Goal: Task Accomplishment & Management: Manage account settings

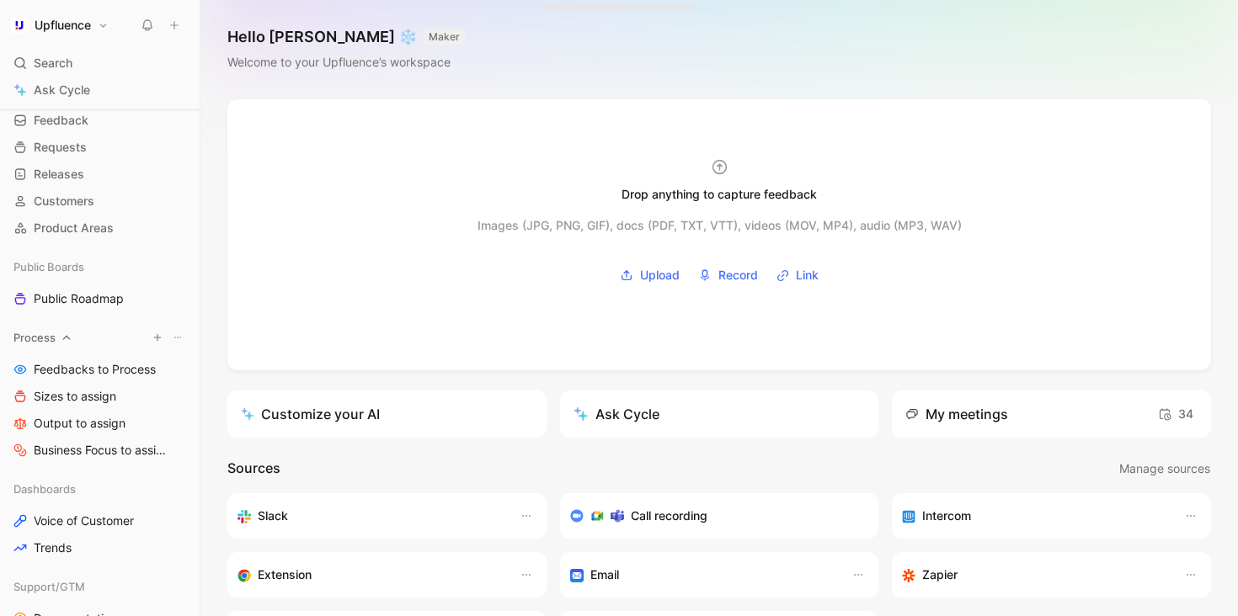
scroll to position [120, 0]
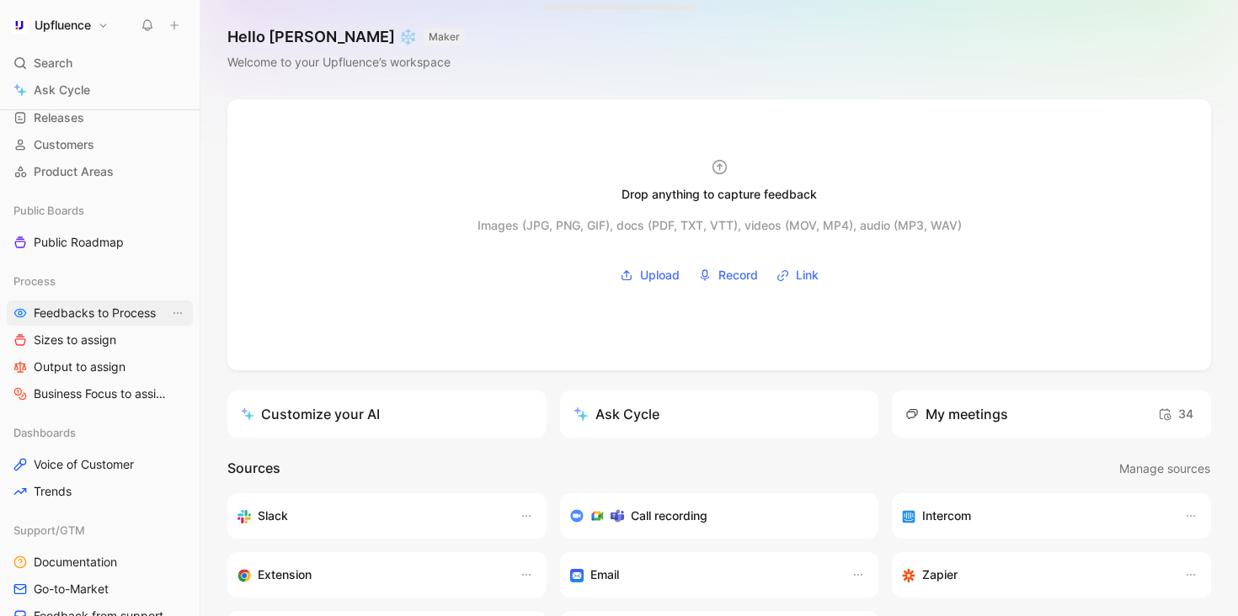
click at [127, 319] on span "Feedbacks to Process" at bounding box center [95, 313] width 122 height 17
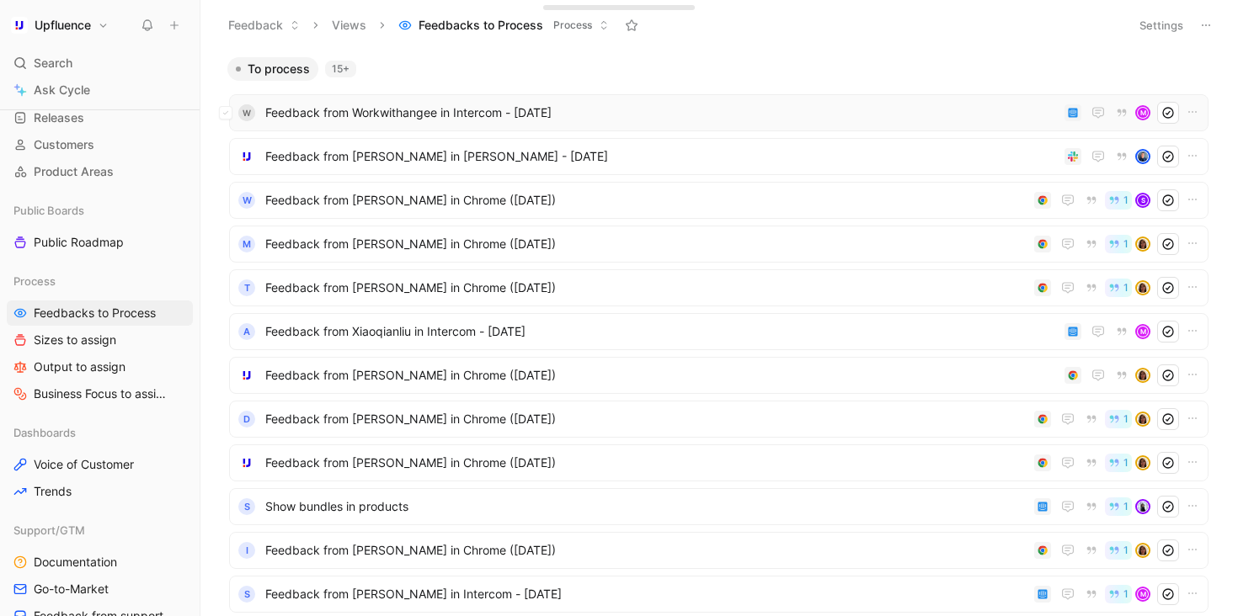
click at [555, 120] on span "Feedback from Workwithangee in Intercom - [DATE]" at bounding box center [661, 113] width 792 height 20
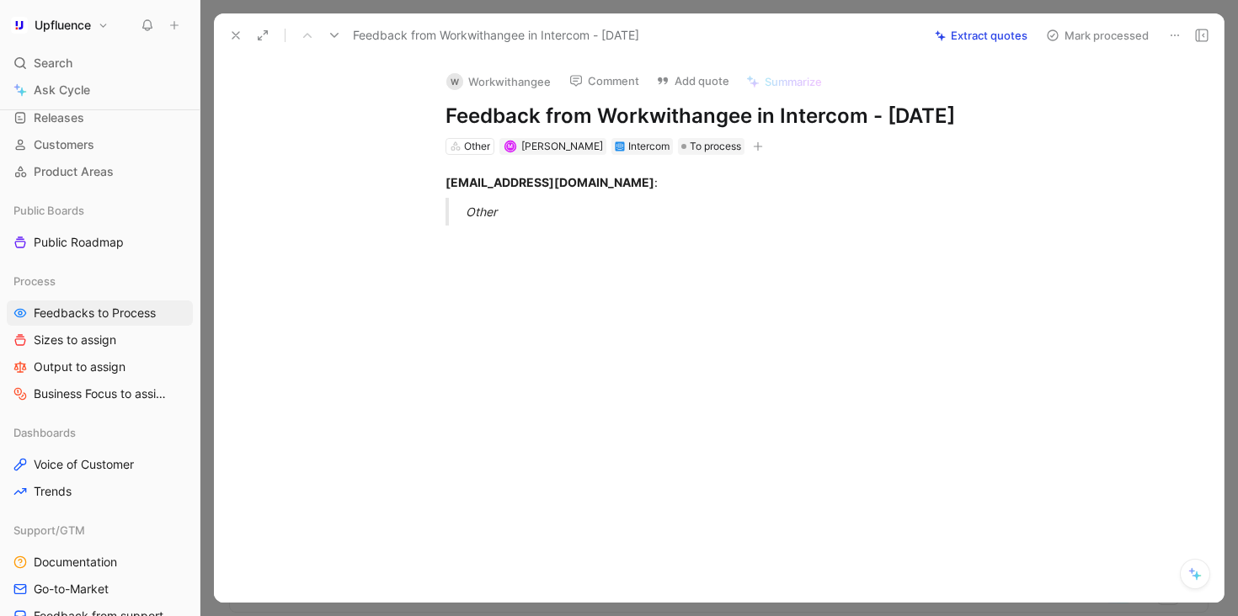
click at [1173, 37] on icon at bounding box center [1174, 35] width 13 height 13
click at [1132, 102] on div "Delete" at bounding box center [1122, 96] width 113 height 20
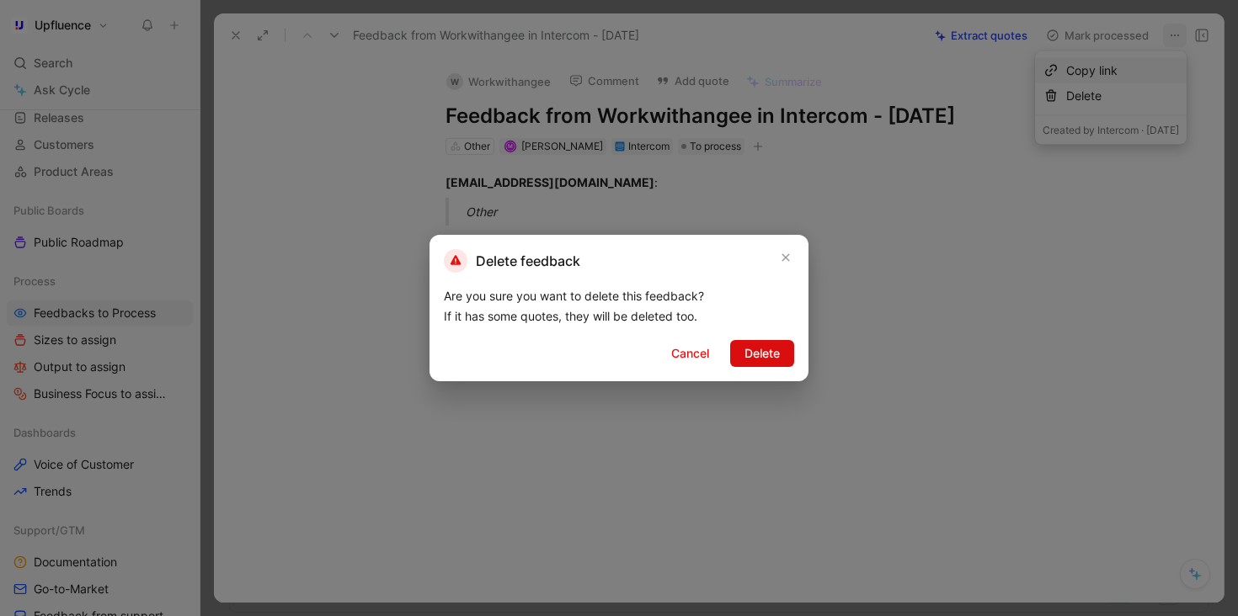
click at [783, 349] on button "Delete" at bounding box center [762, 353] width 64 height 27
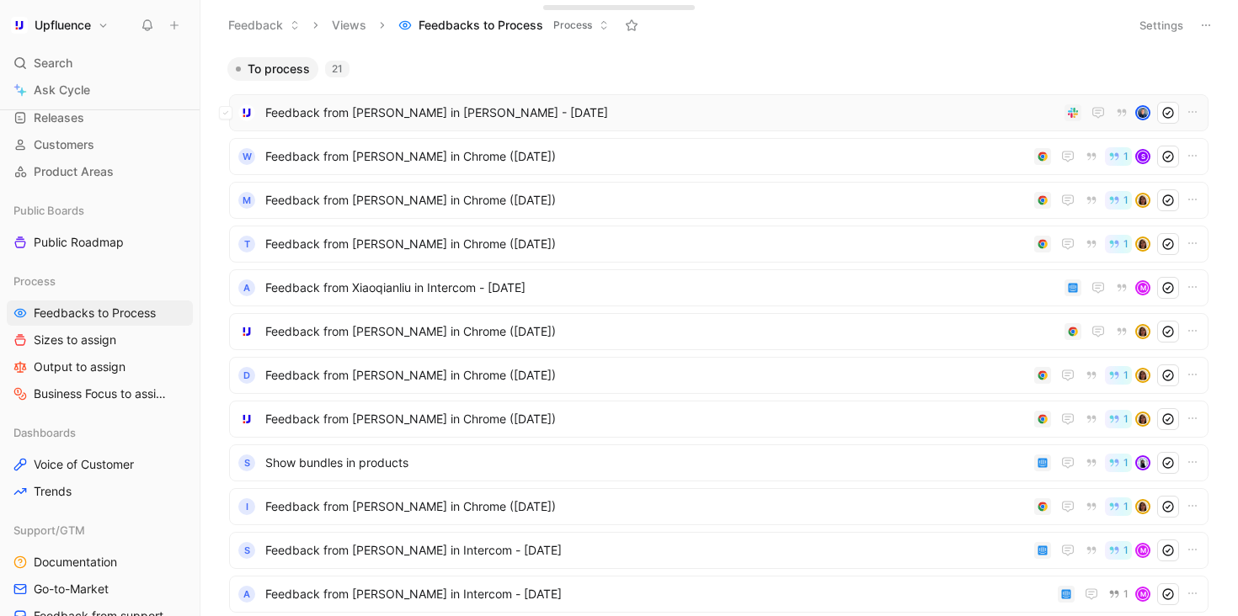
click at [545, 115] on span "Feedback from [PERSON_NAME] in [PERSON_NAME] - [DATE]" at bounding box center [661, 113] width 792 height 20
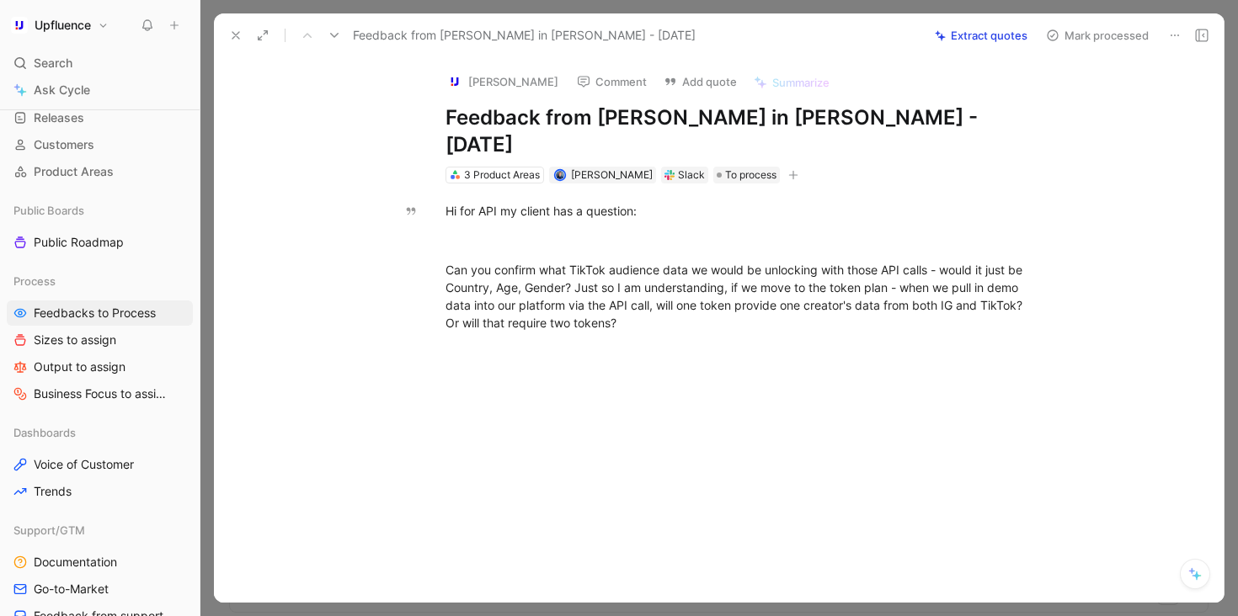
click at [1004, 31] on button "Extract quotes" at bounding box center [981, 36] width 108 height 24
click at [593, 232] on div at bounding box center [736, 241] width 583 height 18
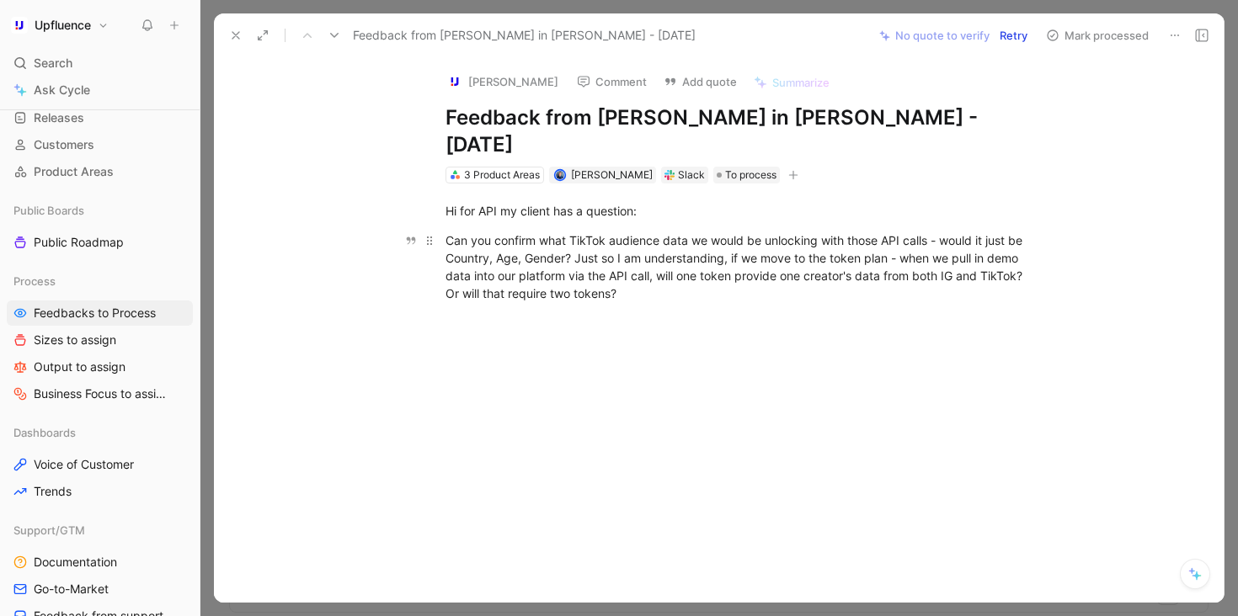
click at [442, 226] on p "Can you confirm what TikTok audience data we would be unlocking with those API …" at bounding box center [736, 266] width 647 height 81
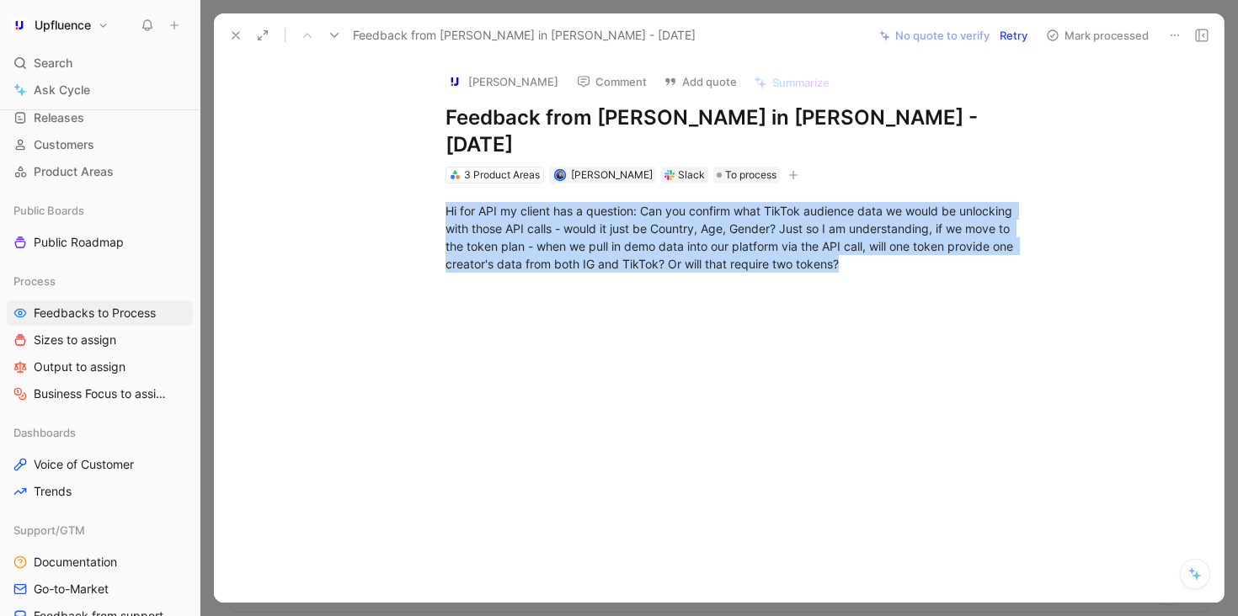
drag, startPoint x: 865, startPoint y: 234, endPoint x: 343, endPoint y: 178, distance: 524.9
click at [343, 184] on div "Hi for API my client has a question: Can you confirm what TikTok audience data …" at bounding box center [736, 252] width 974 height 137
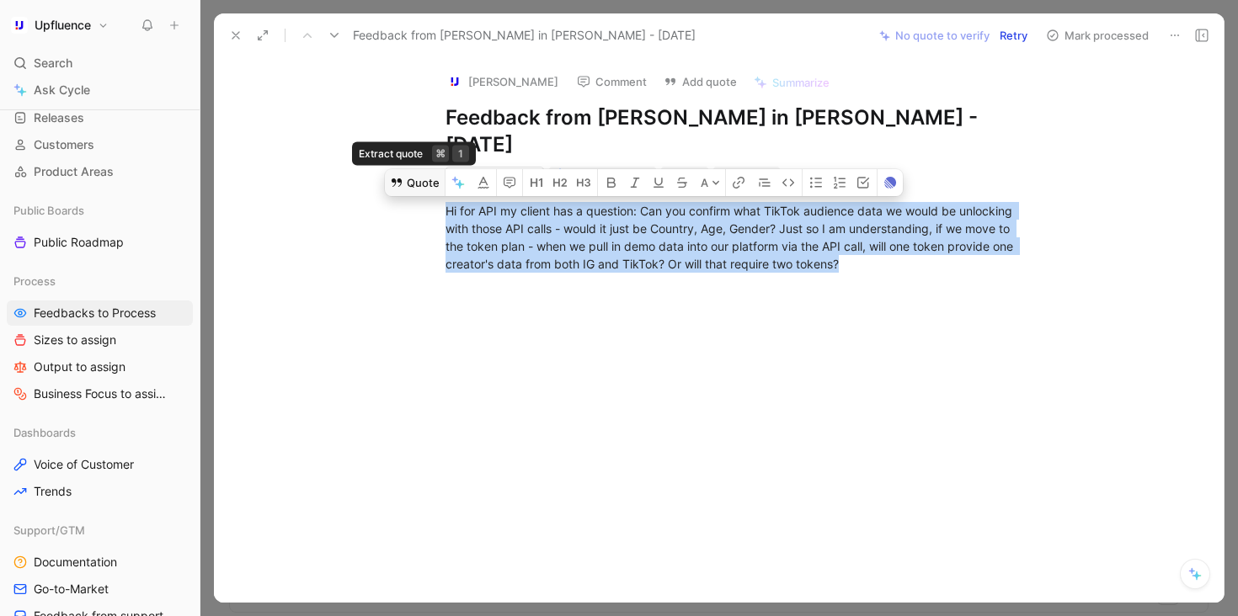
click at [408, 169] on button "Quote" at bounding box center [415, 182] width 60 height 27
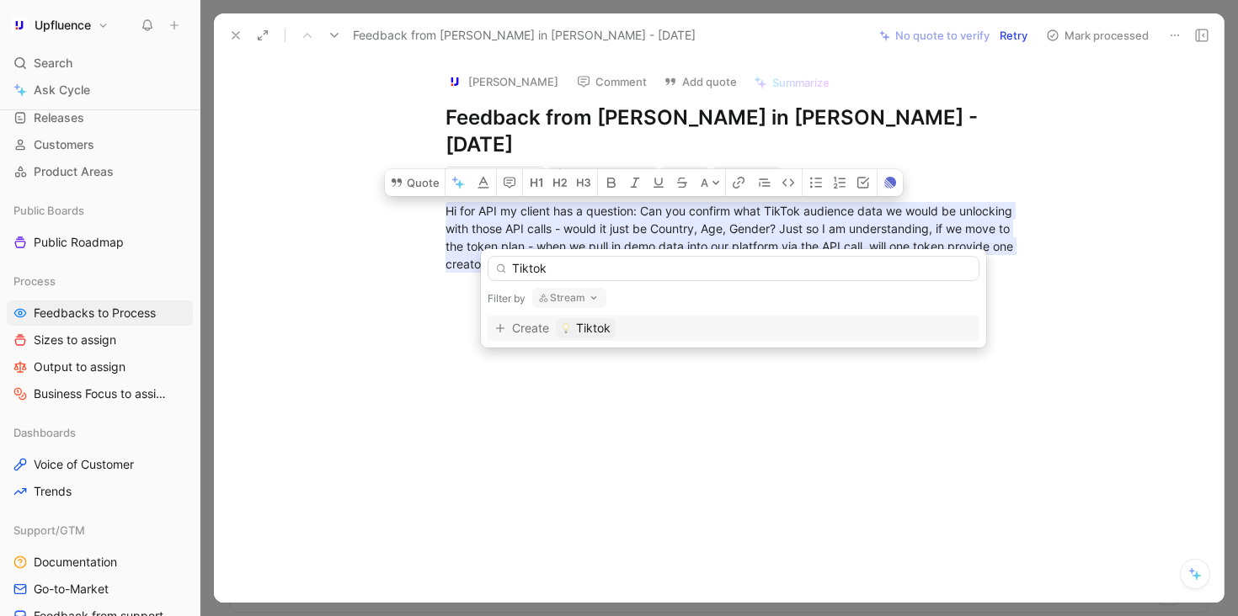
click at [555, 294] on button "Stream" at bounding box center [569, 298] width 74 height 20
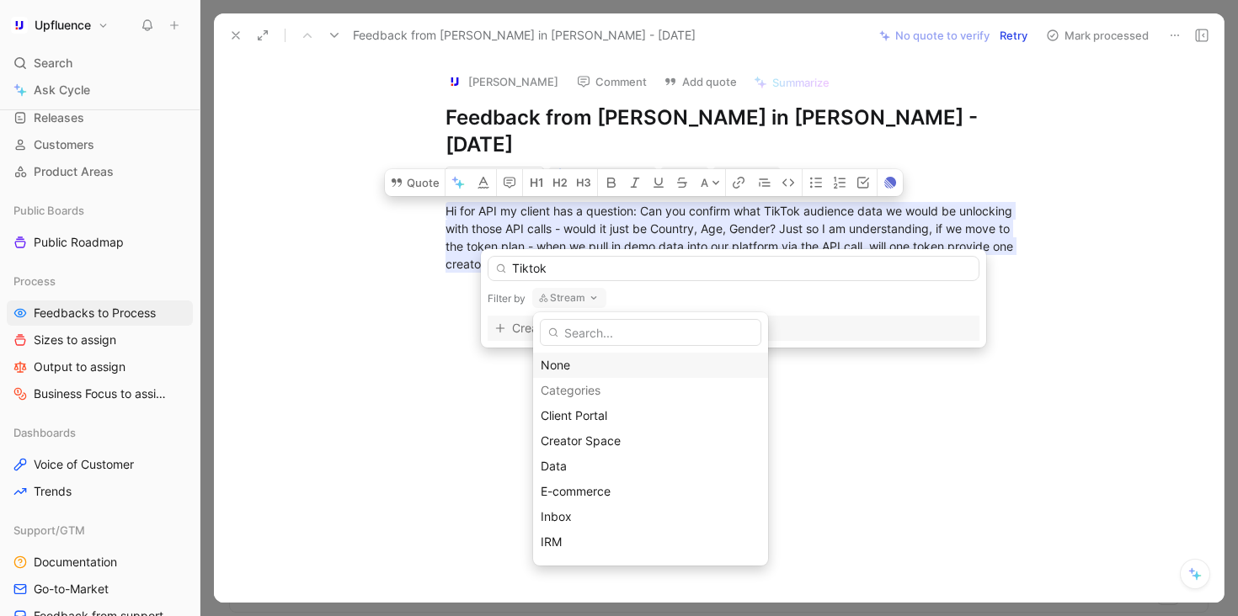
click at [569, 365] on div "None" at bounding box center [651, 365] width 220 height 20
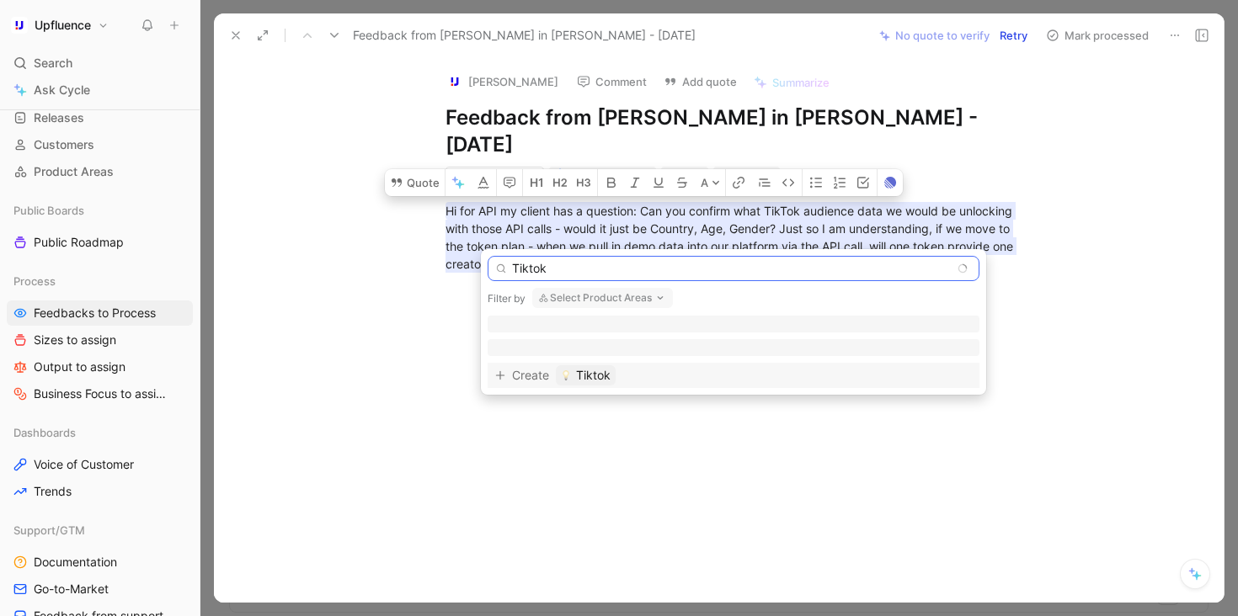
click at [600, 267] on input "Tiktok" at bounding box center [733, 268] width 492 height 25
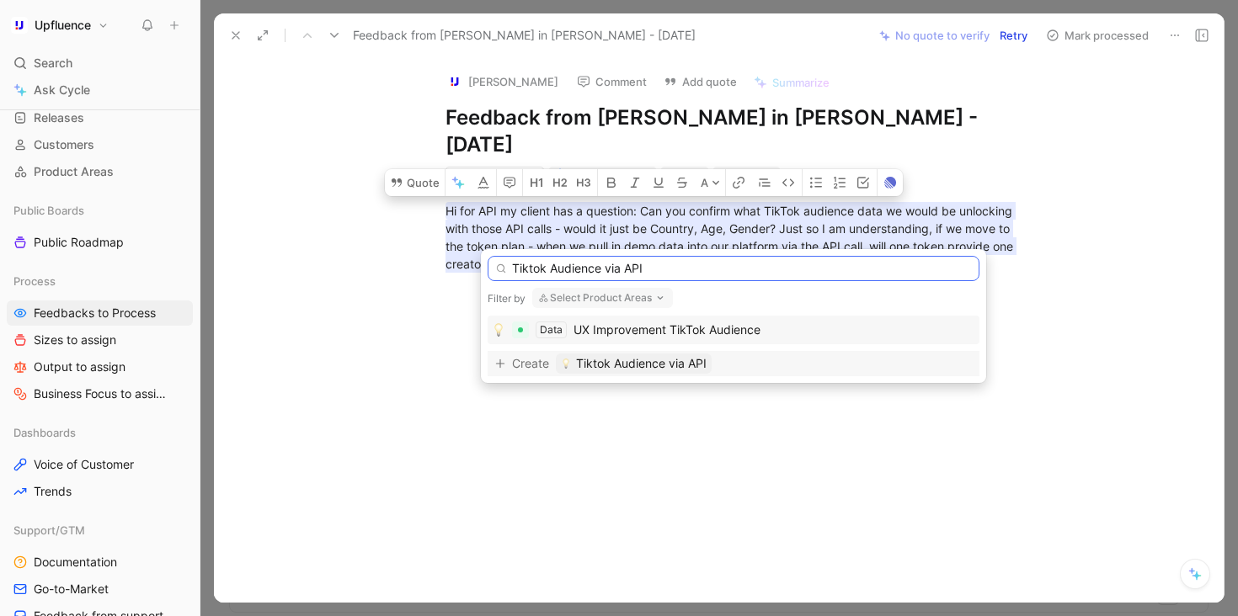
type input "Tiktok Audience via API"
click at [658, 365] on span "Tiktok Audience via API" at bounding box center [641, 364] width 130 height 20
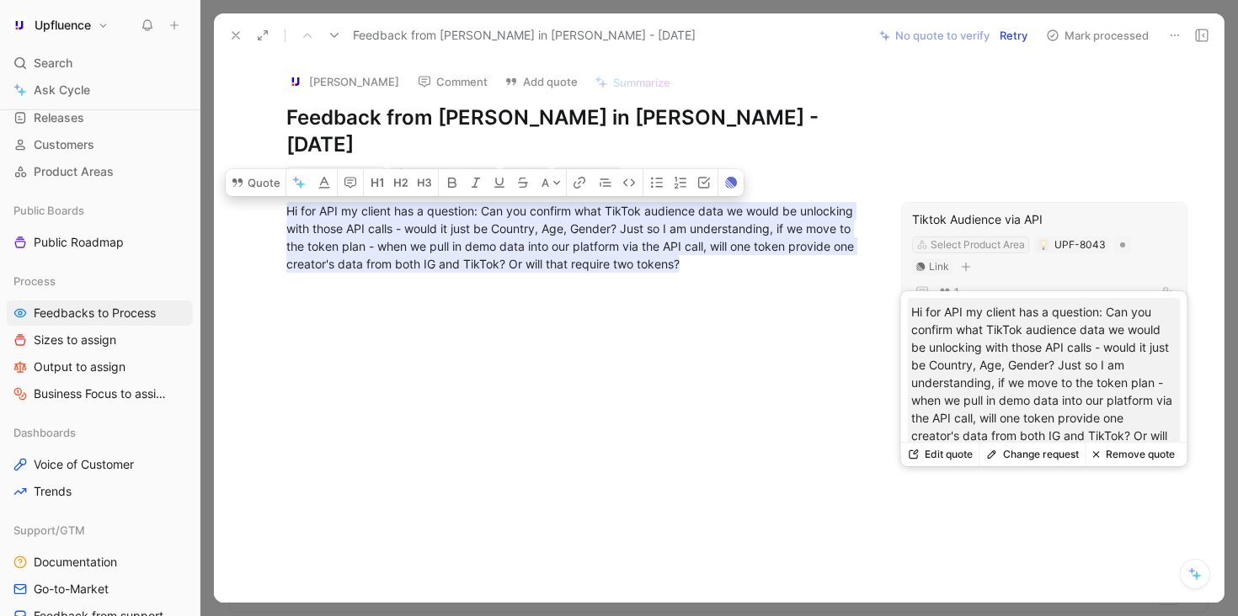
click at [998, 237] on div "Select Product Area" at bounding box center [977, 245] width 94 height 17
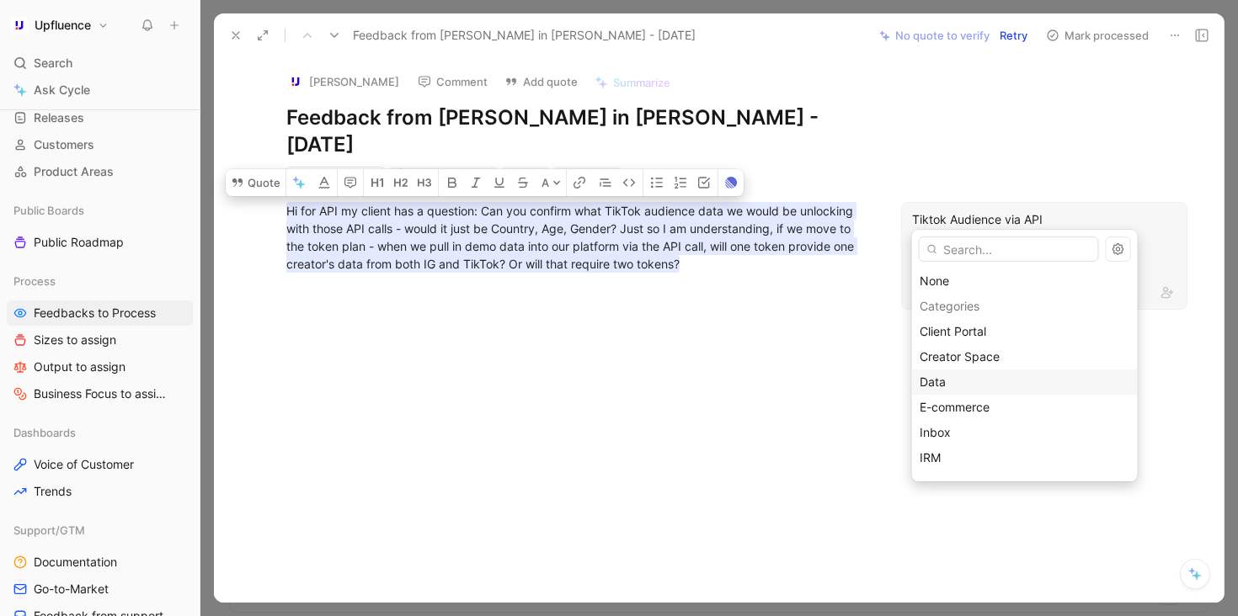
click at [961, 382] on div "Data" at bounding box center [1024, 382] width 210 height 20
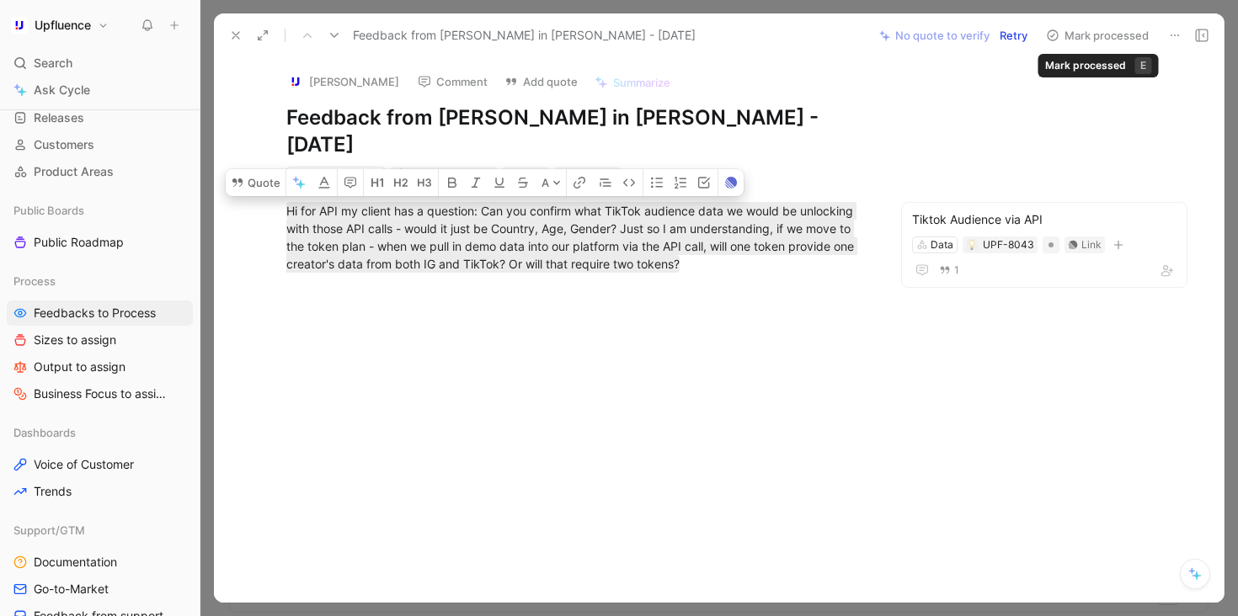
click at [1106, 30] on button "Mark processed" at bounding box center [1097, 36] width 118 height 24
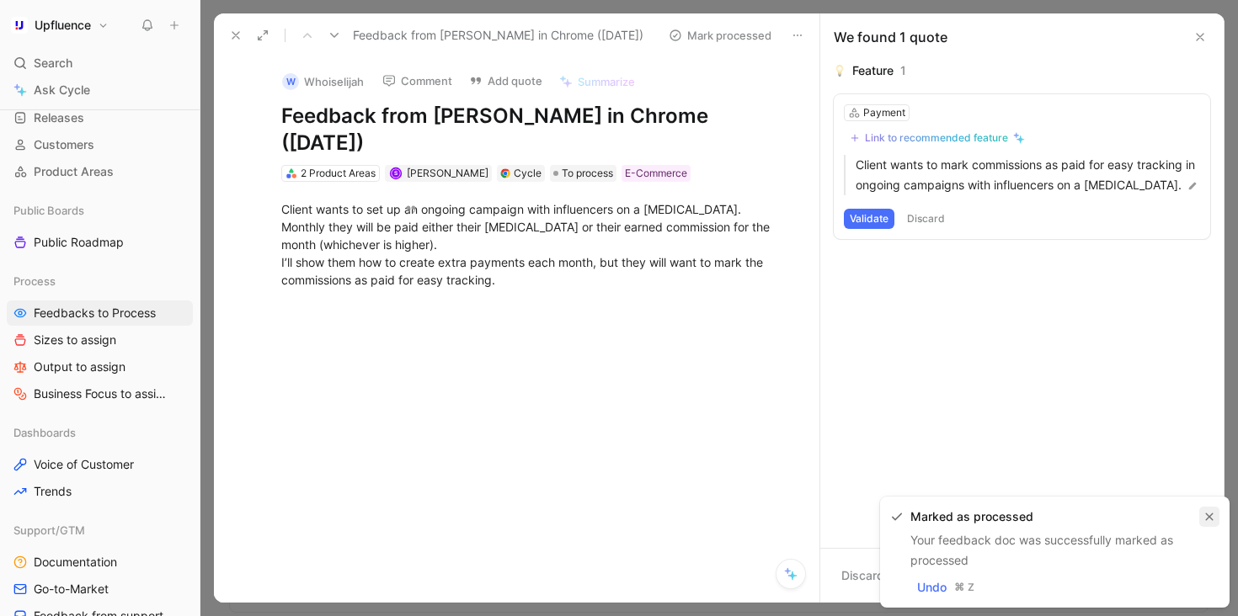
click at [1209, 517] on icon "button" at bounding box center [1210, 518] width 8 height 8
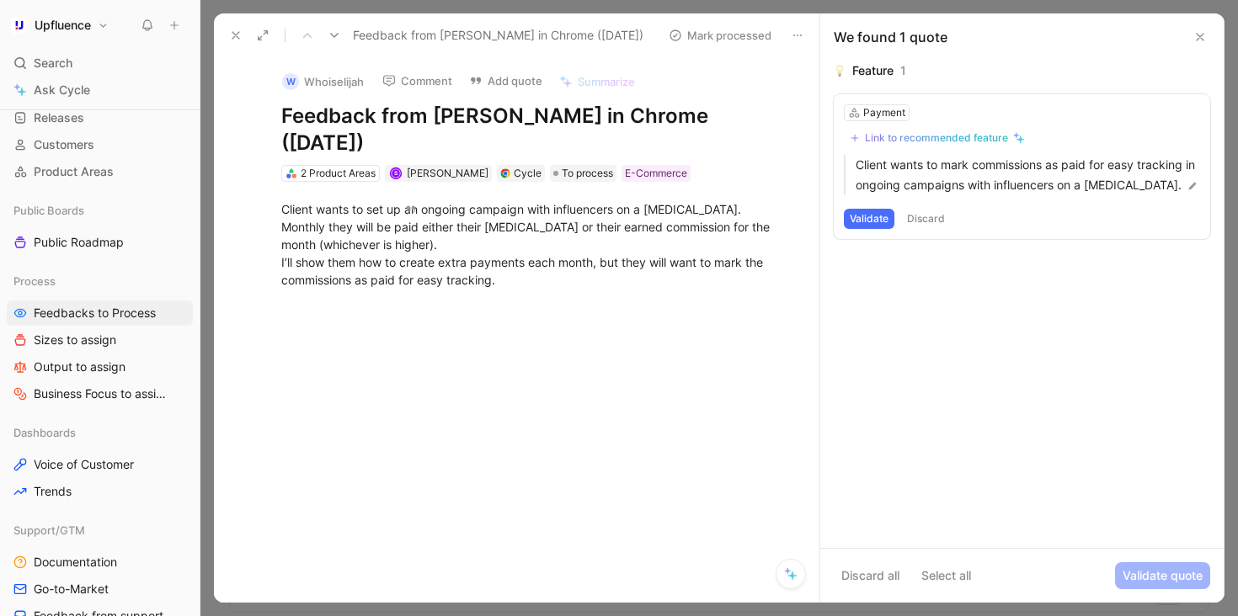
click at [348, 36] on div "Feedback from [PERSON_NAME] in Chrome ([DATE])" at bounding box center [438, 35] width 432 height 27
click at [342, 33] on button at bounding box center [334, 36] width 24 height 24
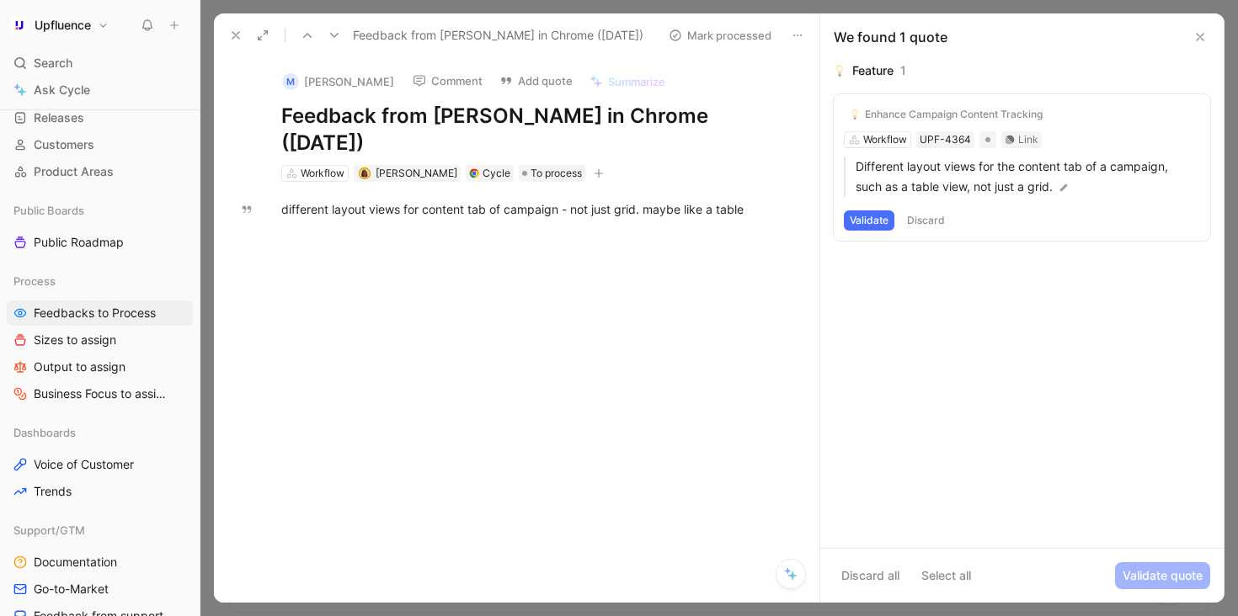
click at [339, 31] on icon at bounding box center [334, 35] width 13 height 13
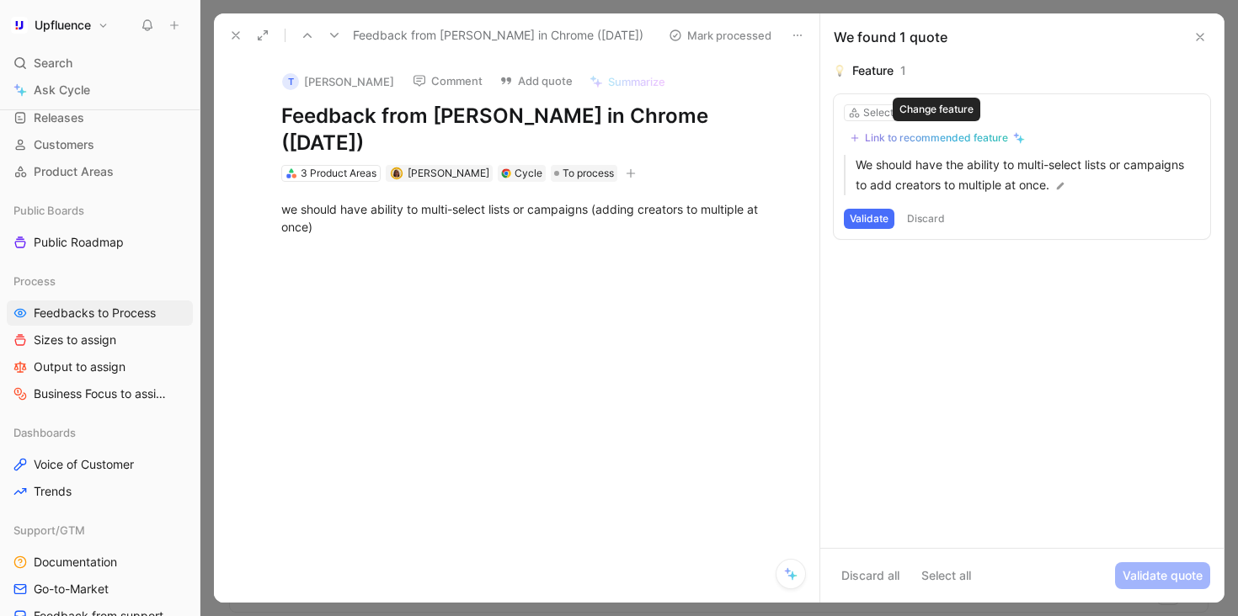
click at [983, 139] on div "Link to recommended feature" at bounding box center [936, 137] width 143 height 13
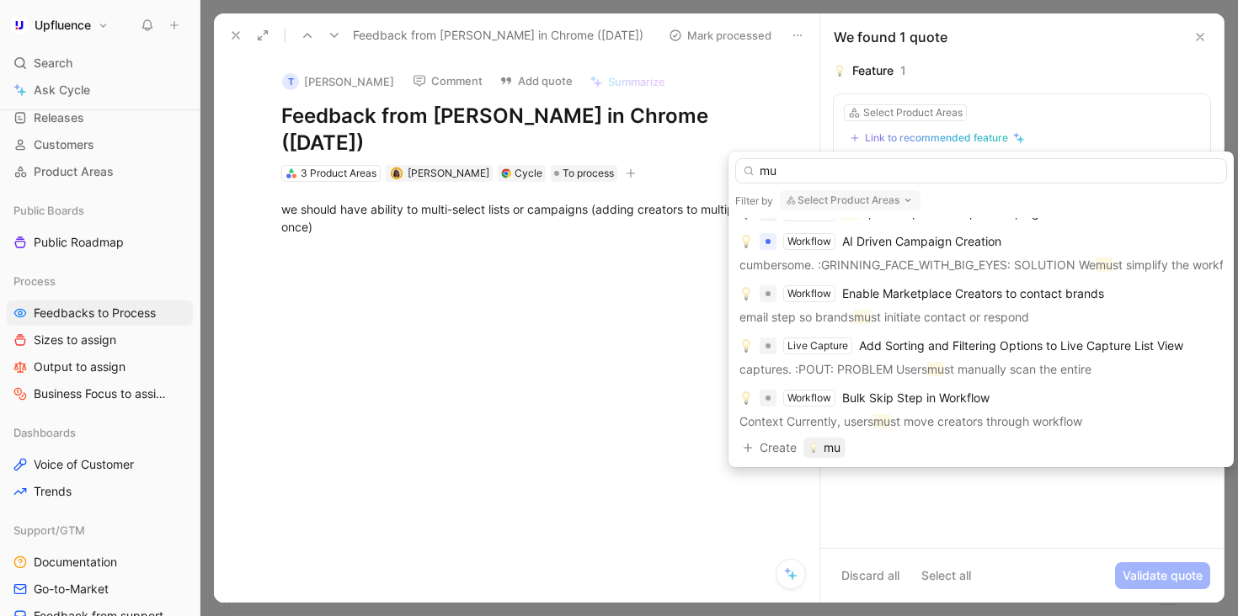
scroll to position [136, 0]
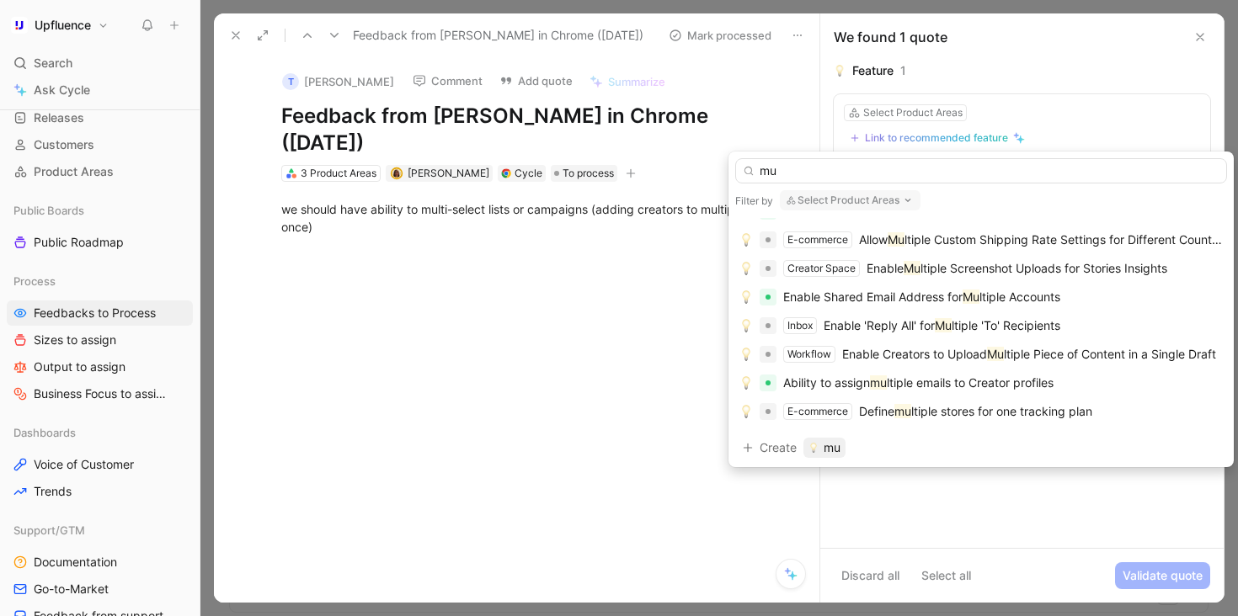
type input "m"
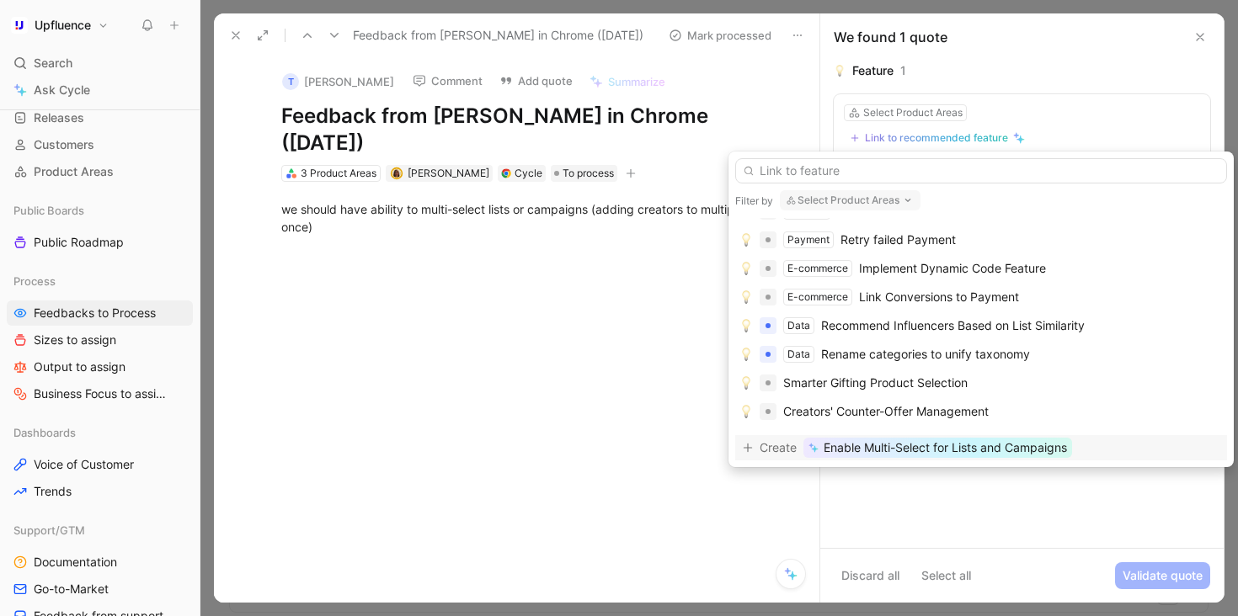
scroll to position [838, 0]
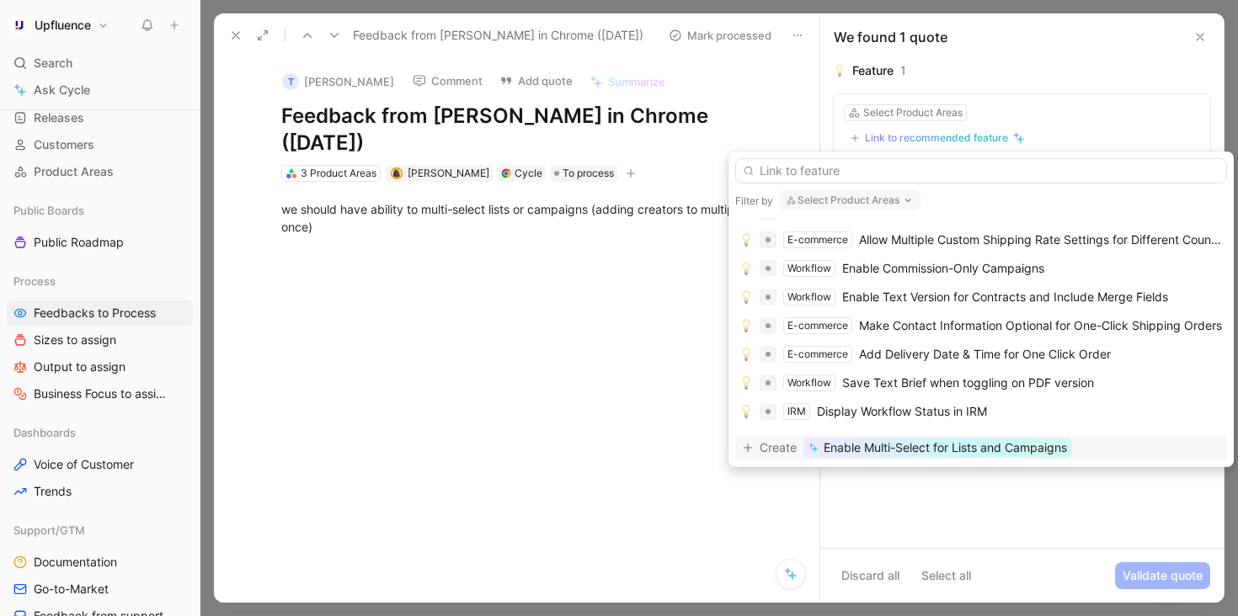
click at [783, 451] on span "Create" at bounding box center [777, 448] width 37 height 20
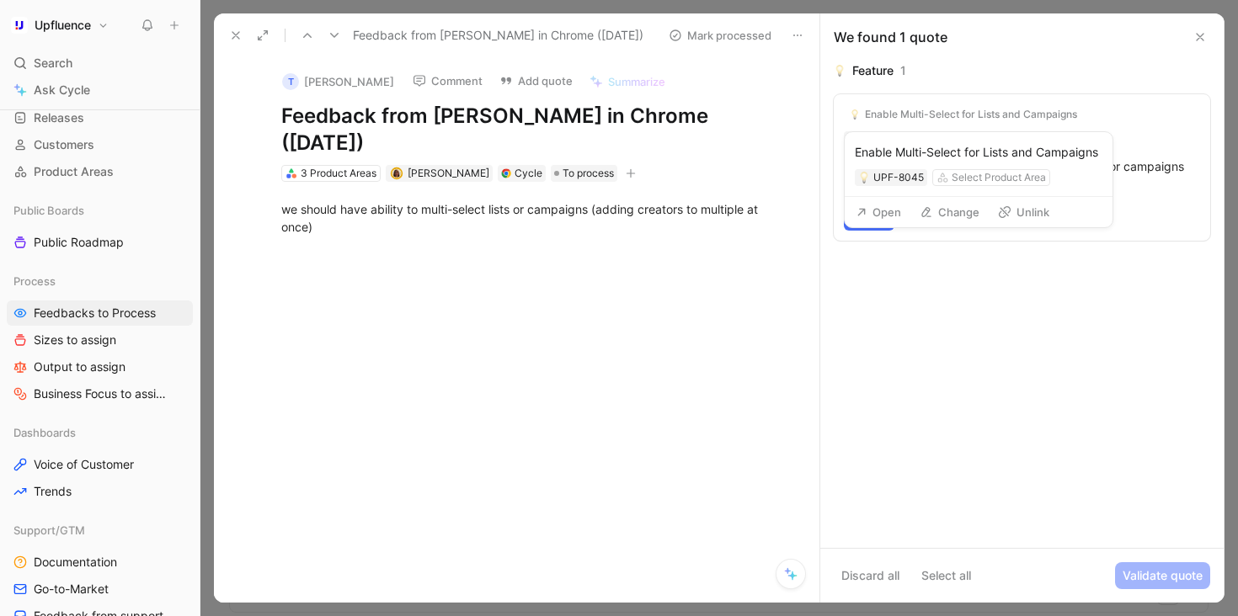
click at [888, 211] on button "Open" at bounding box center [878, 212] width 61 height 24
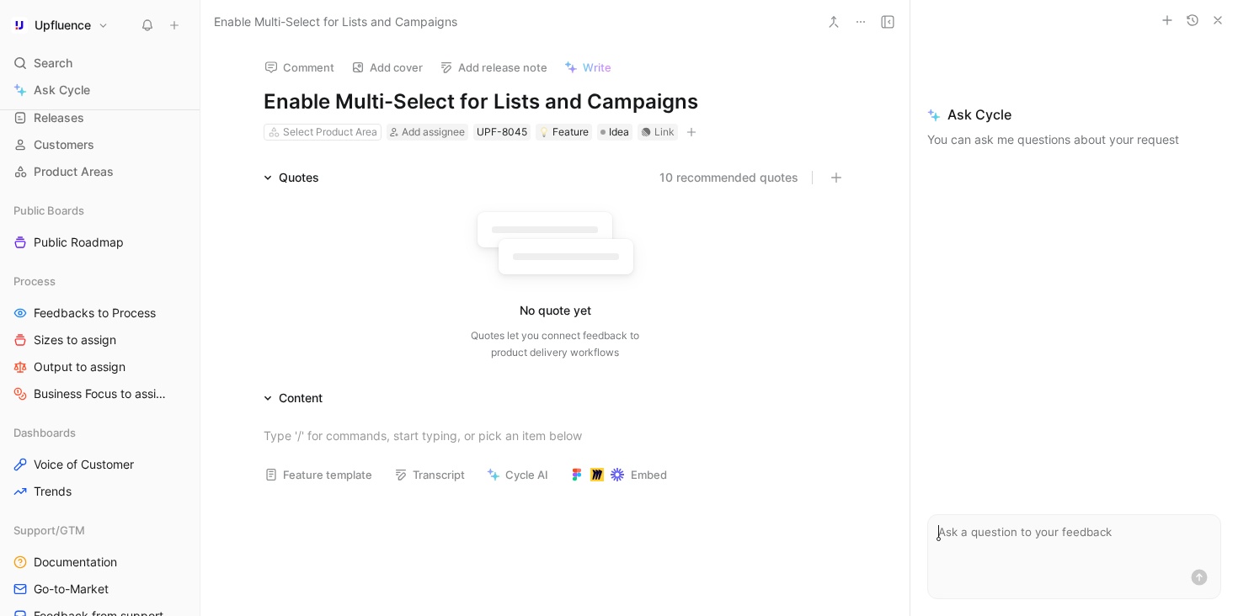
click at [435, 104] on h1 "Enable Multi-Select for Lists and Campaigns" at bounding box center [555, 101] width 583 height 27
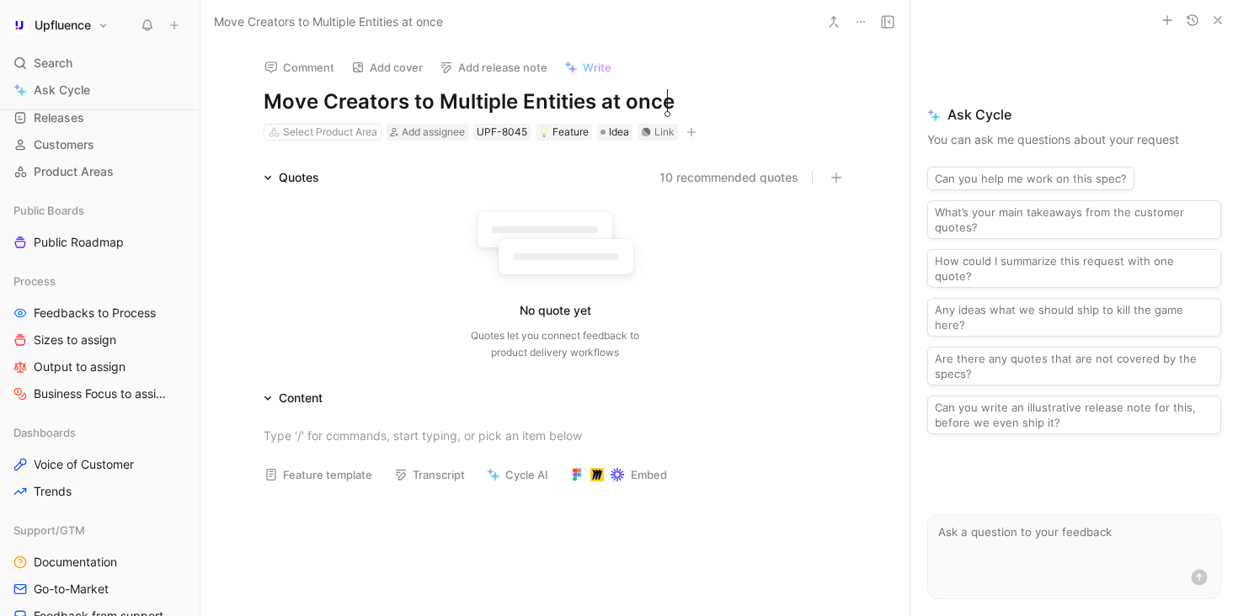
click at [511, 168] on div "10 recommended quotes" at bounding box center [590, 178] width 514 height 20
click at [339, 136] on div "Select Product Area" at bounding box center [330, 132] width 94 height 17
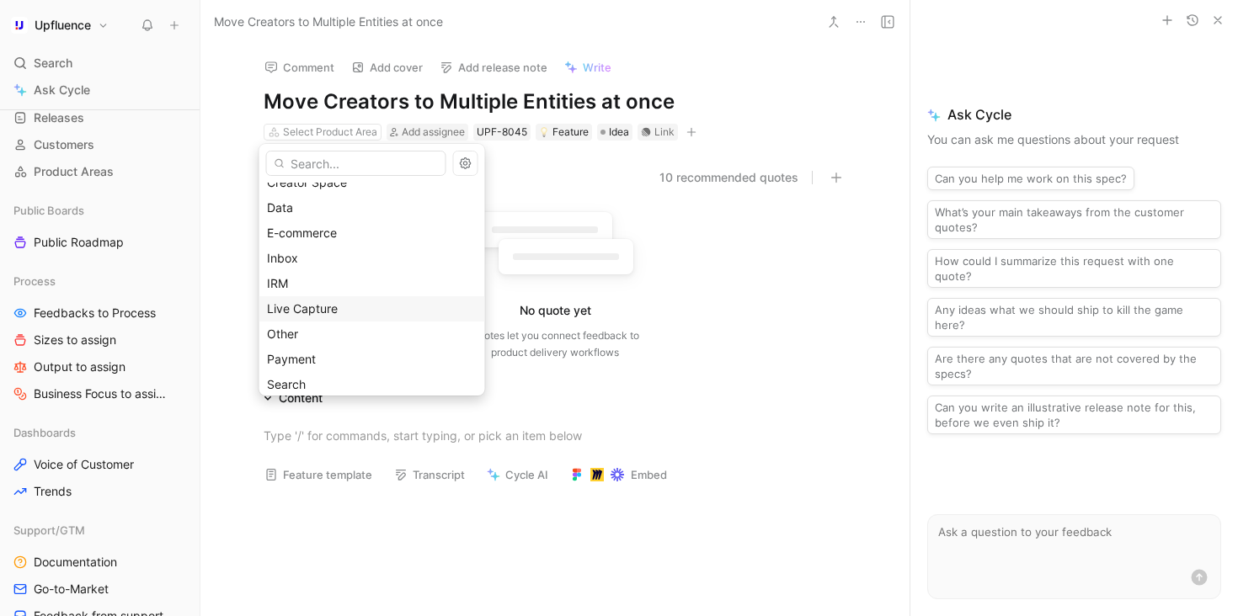
scroll to position [115, 0]
click at [349, 311] on div "Other" at bounding box center [372, 307] width 210 height 20
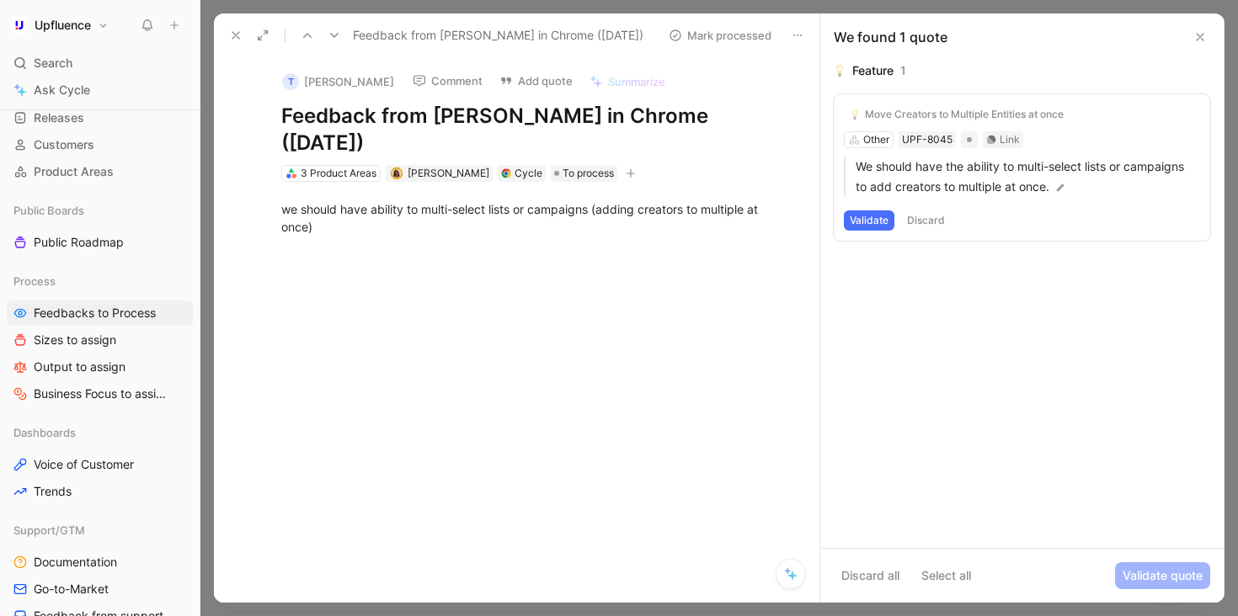
click at [882, 222] on button "Validate" at bounding box center [869, 220] width 51 height 20
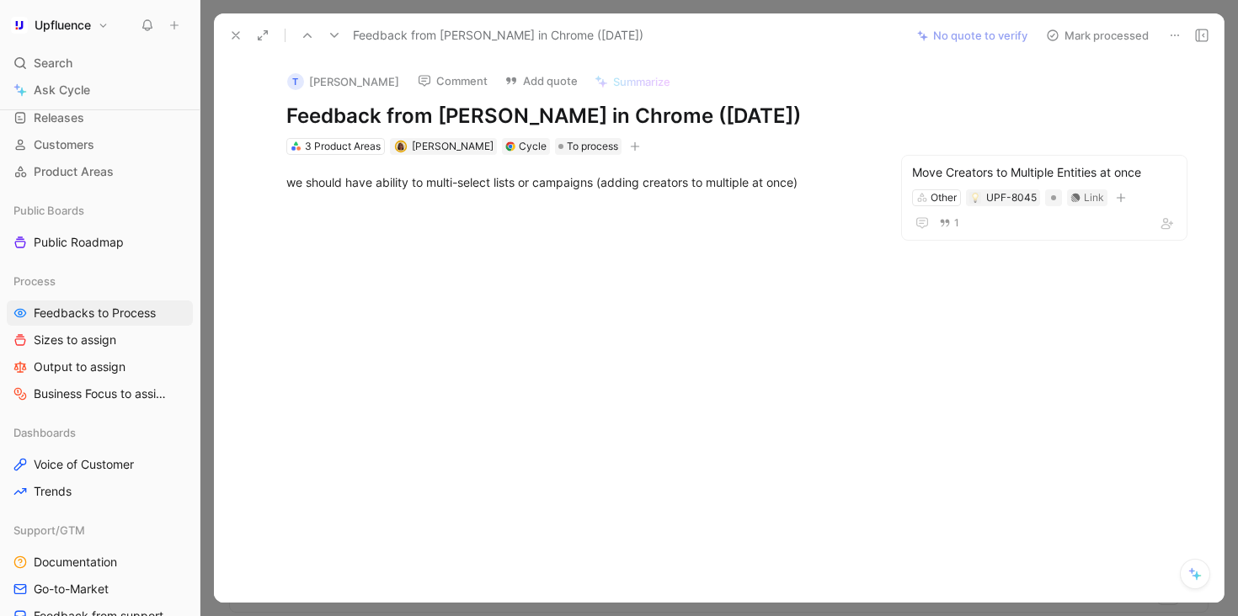
click at [1103, 30] on button "Mark processed" at bounding box center [1097, 36] width 118 height 24
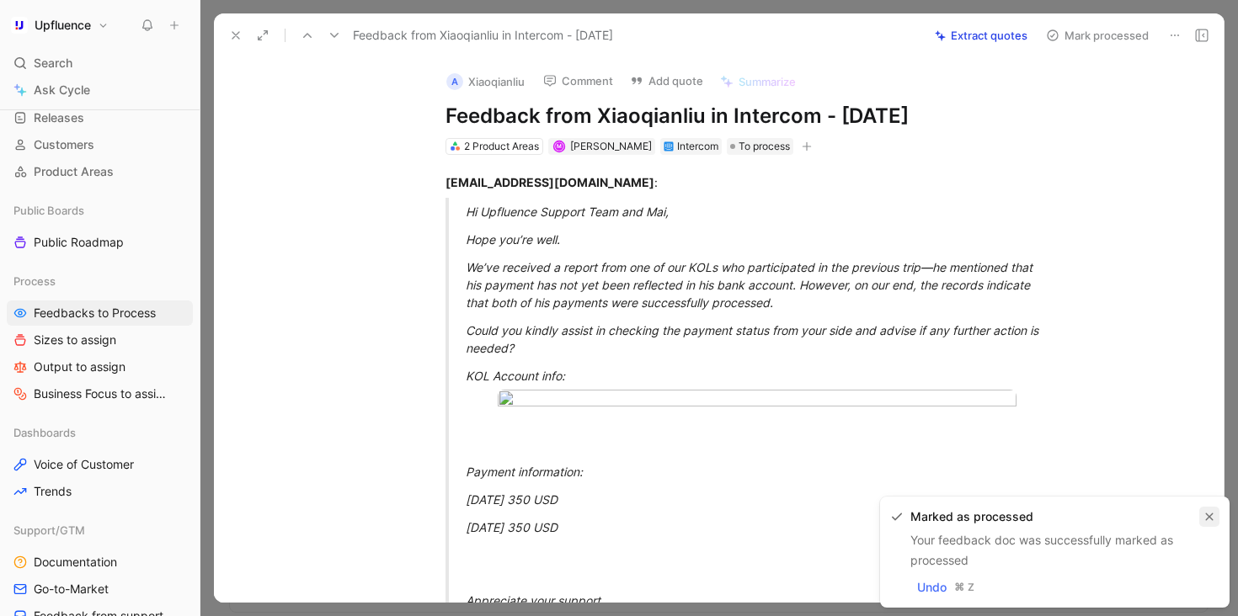
click at [1210, 510] on button "button" at bounding box center [1209, 517] width 20 height 20
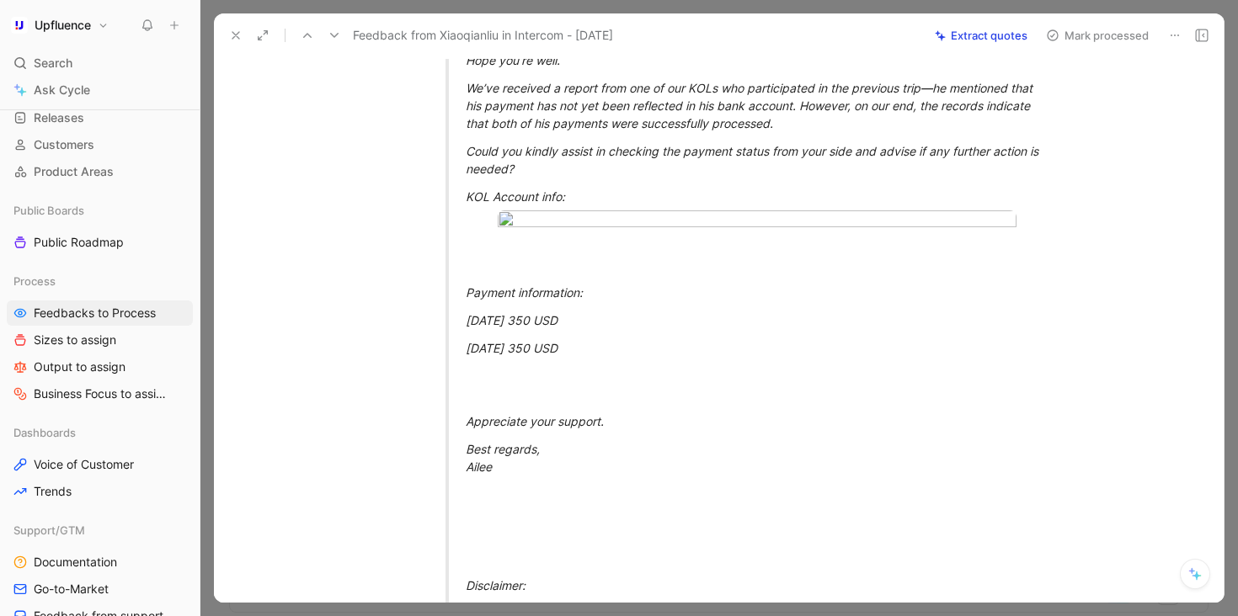
scroll to position [184, 0]
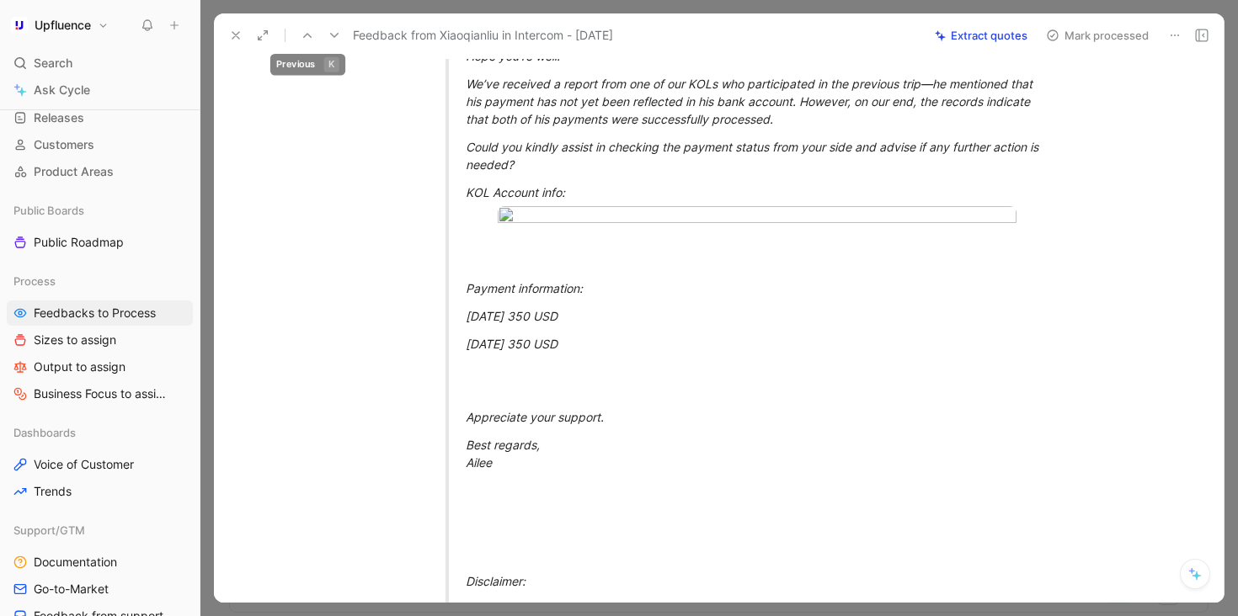
click at [333, 33] on icon at bounding box center [334, 35] width 13 height 13
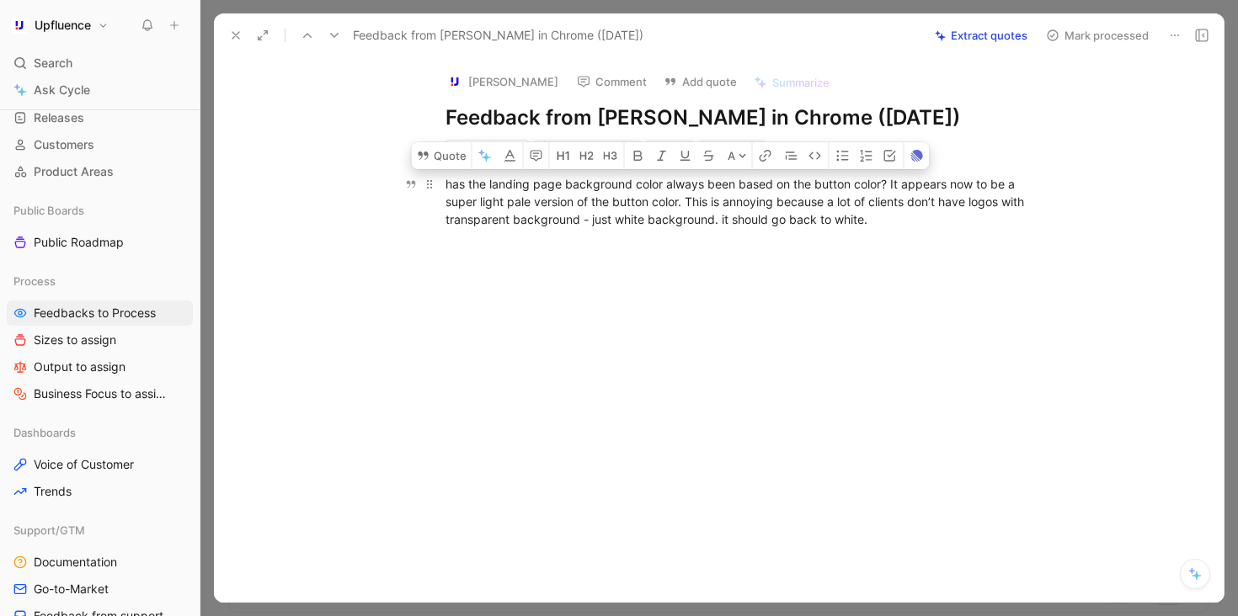
drag, startPoint x: 940, startPoint y: 218, endPoint x: 441, endPoint y: 178, distance: 500.9
click at [441, 178] on p "has the landing page background color always been based on the button color? It…" at bounding box center [736, 201] width 647 height 63
click at [950, 226] on div "has the landing page background color always been based on the button color? It…" at bounding box center [736, 201] width 583 height 53
drag, startPoint x: 950, startPoint y: 226, endPoint x: 434, endPoint y: 179, distance: 517.3
click at [434, 179] on p "has the landing page background color always been based on the button color? It…" at bounding box center [736, 201] width 647 height 63
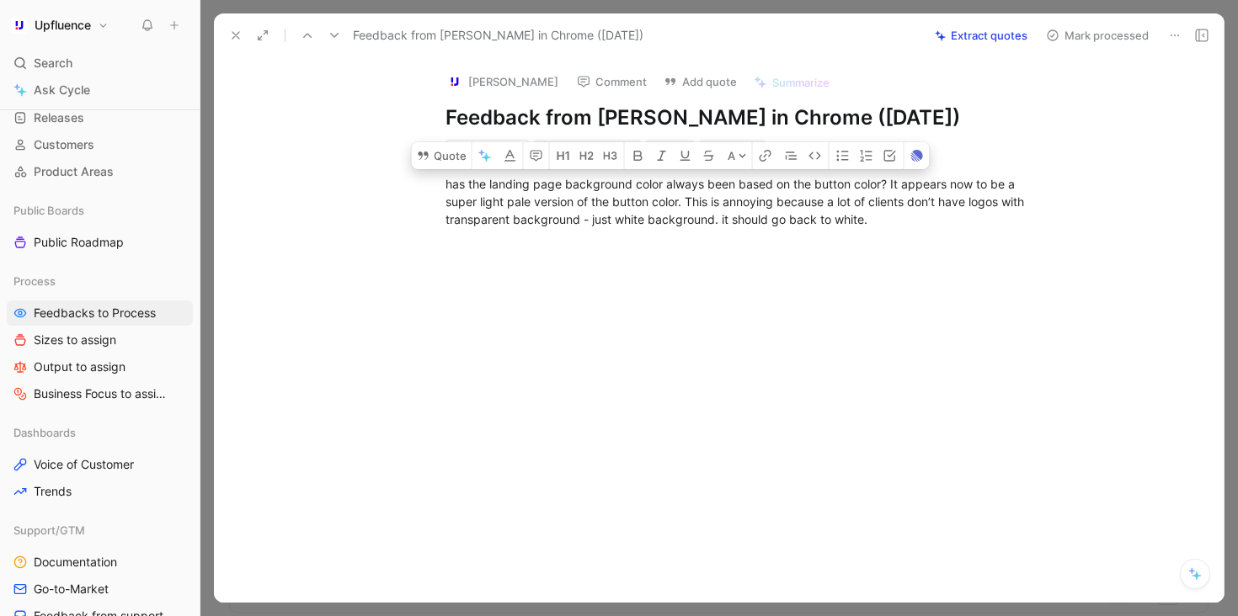
click at [764, 236] on div "has the landing page background color always been based on the button color? It…" at bounding box center [736, 202] width 974 height 90
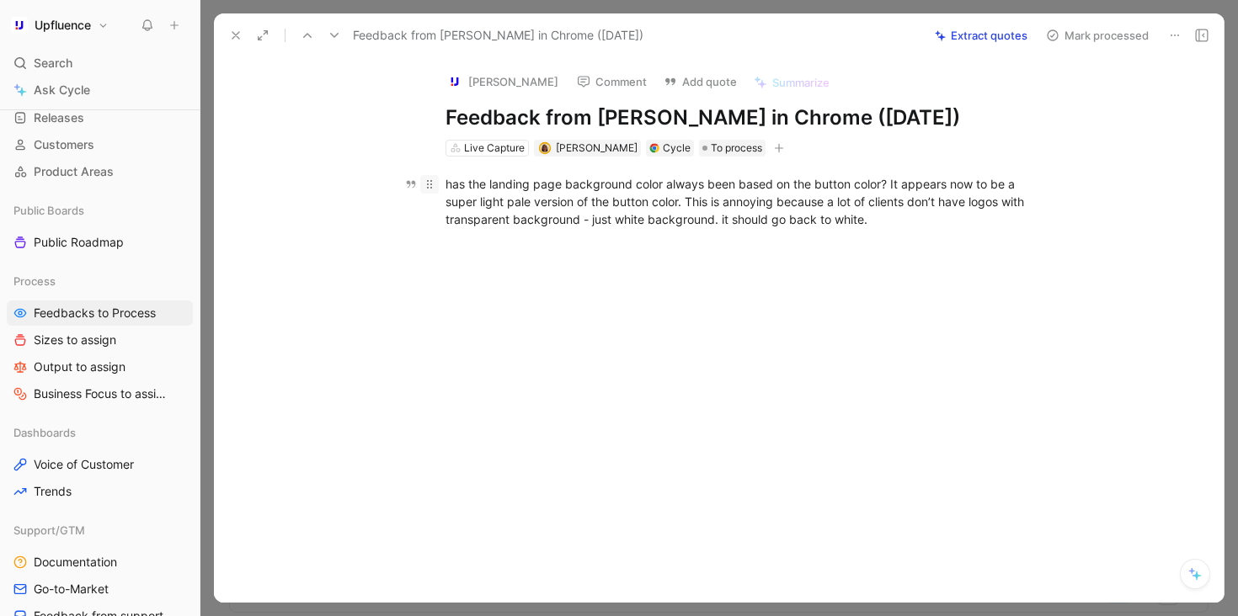
drag, startPoint x: 904, startPoint y: 222, endPoint x: 433, endPoint y: 178, distance: 473.5
click at [432, 178] on p "has the landing page background color always been based on the button color? It…" at bounding box center [736, 201] width 647 height 63
click at [985, 42] on button "Extract quotes" at bounding box center [981, 36] width 108 height 24
click at [748, 301] on div at bounding box center [736, 339] width 974 height 185
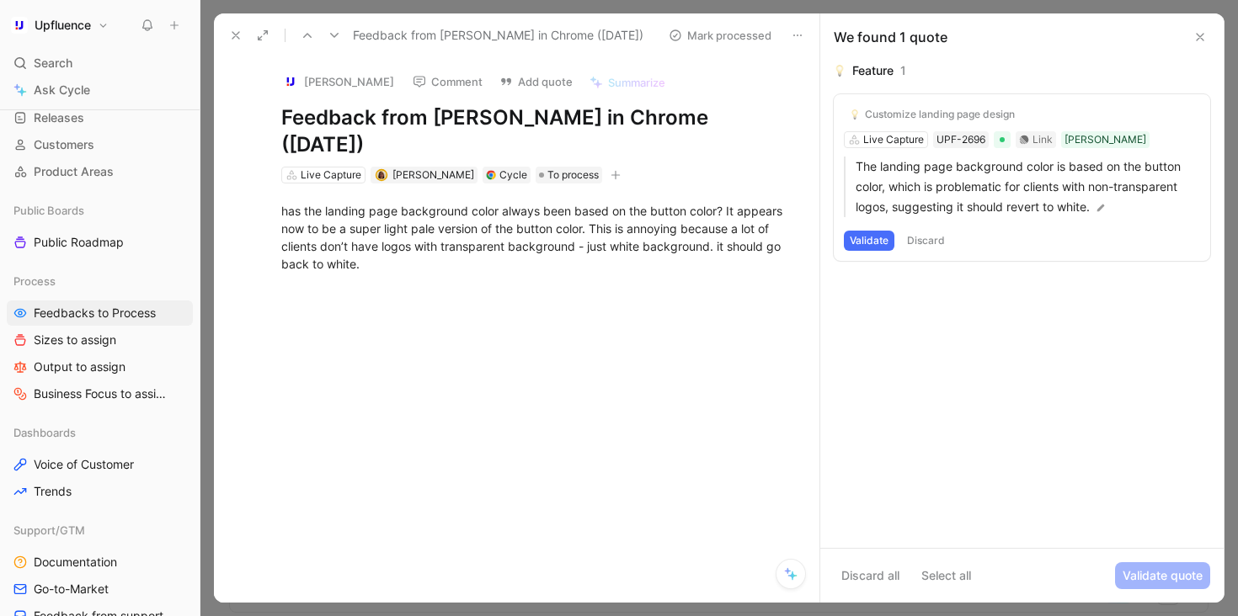
scroll to position [120, 0]
click at [927, 242] on button "Discard" at bounding box center [926, 241] width 50 height 20
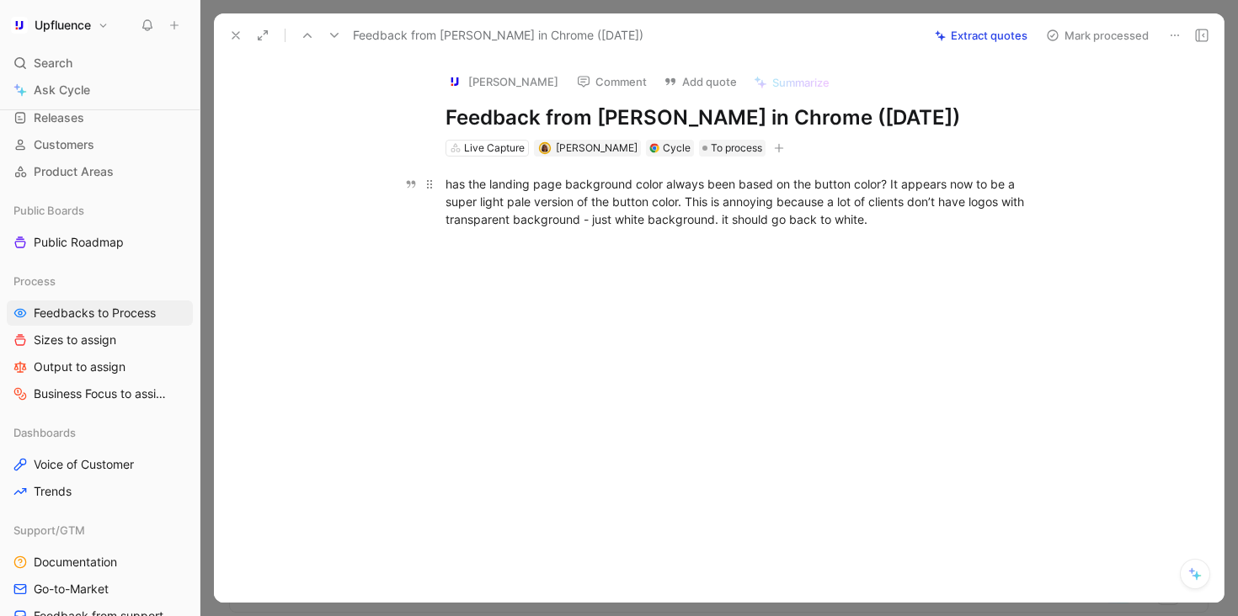
click at [743, 231] on p "has the landing page background color always been based on the button color? It…" at bounding box center [736, 201] width 647 height 63
click at [581, 83] on button "Comment" at bounding box center [611, 82] width 85 height 24
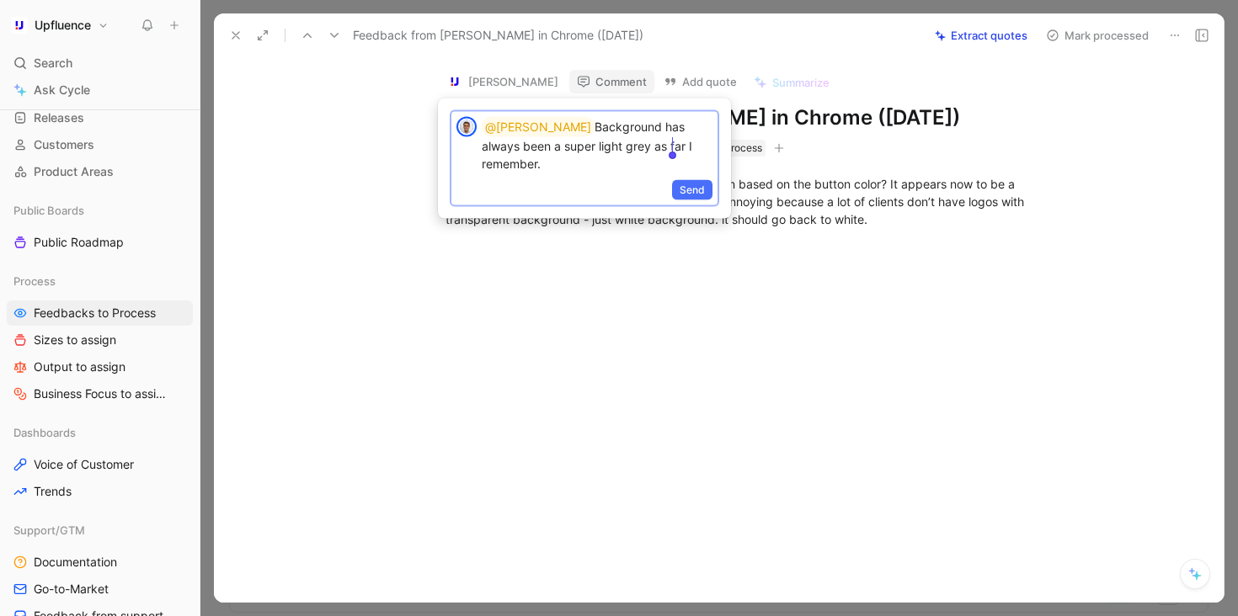
drag, startPoint x: 533, startPoint y: 128, endPoint x: 752, endPoint y: 146, distance: 219.6
click at [752, 147] on body "Upfluence Search ⌘ K Ask Cycle Workspace Home G then H Feedback G then F Reques…" at bounding box center [619, 308] width 1238 height 616
click at [636, 145] on p "@[PERSON_NAME] Do you have a specific link? Because on my end, I see it grey" at bounding box center [597, 145] width 231 height 56
click at [700, 193] on span "Send" at bounding box center [691, 190] width 25 height 17
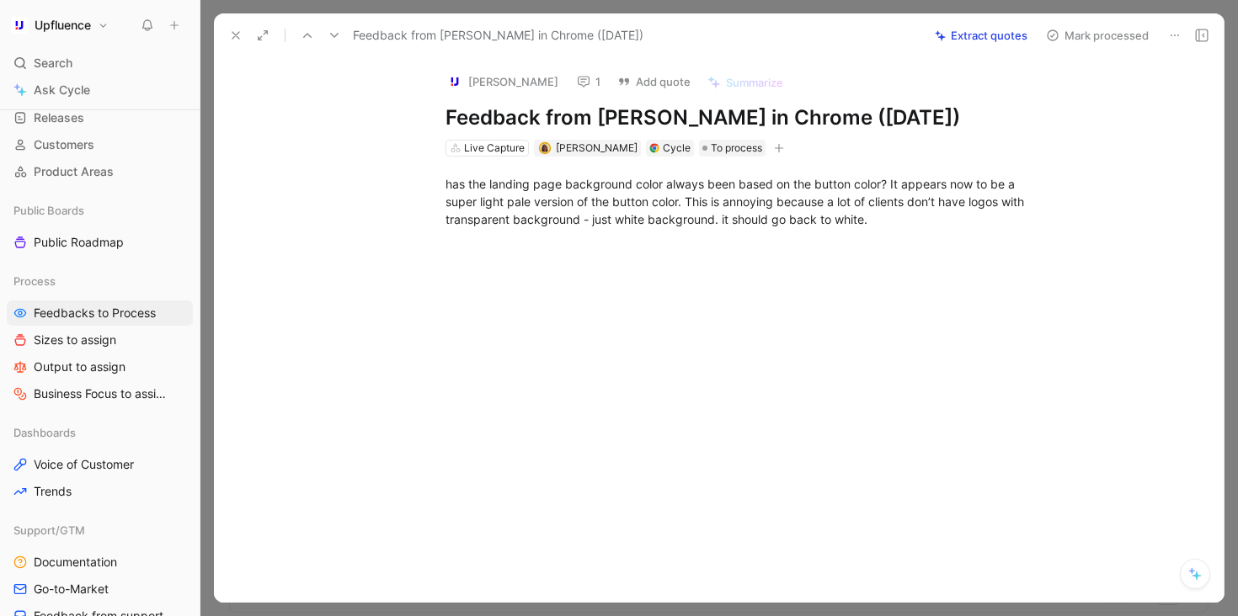
click at [234, 35] on use at bounding box center [235, 35] width 7 height 7
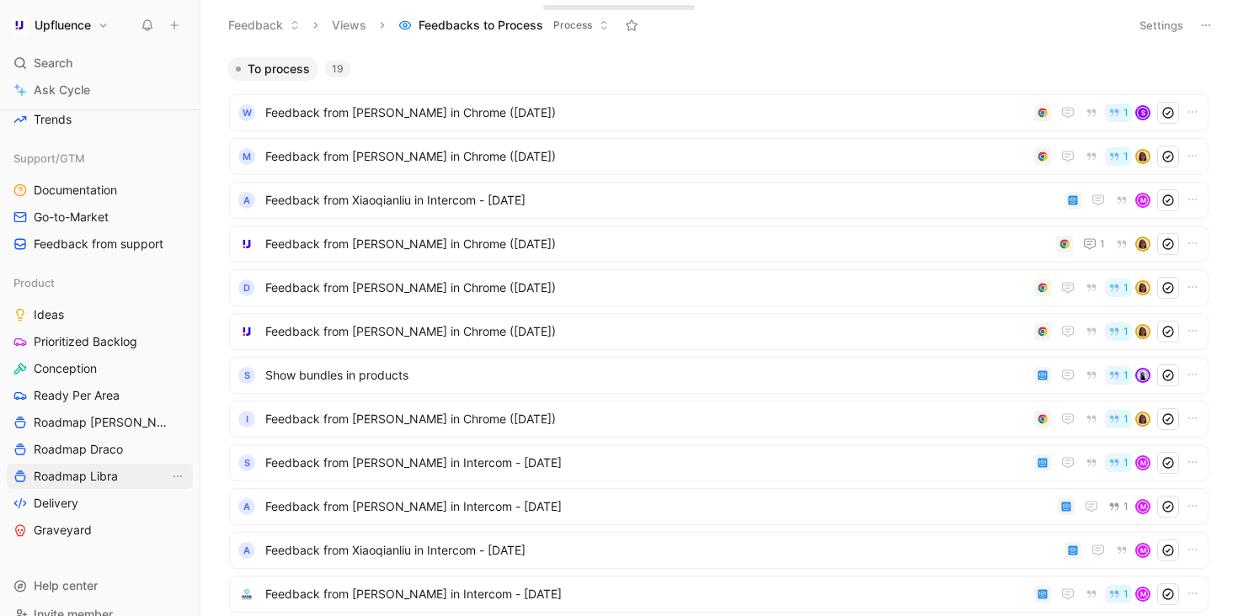
scroll to position [508, 0]
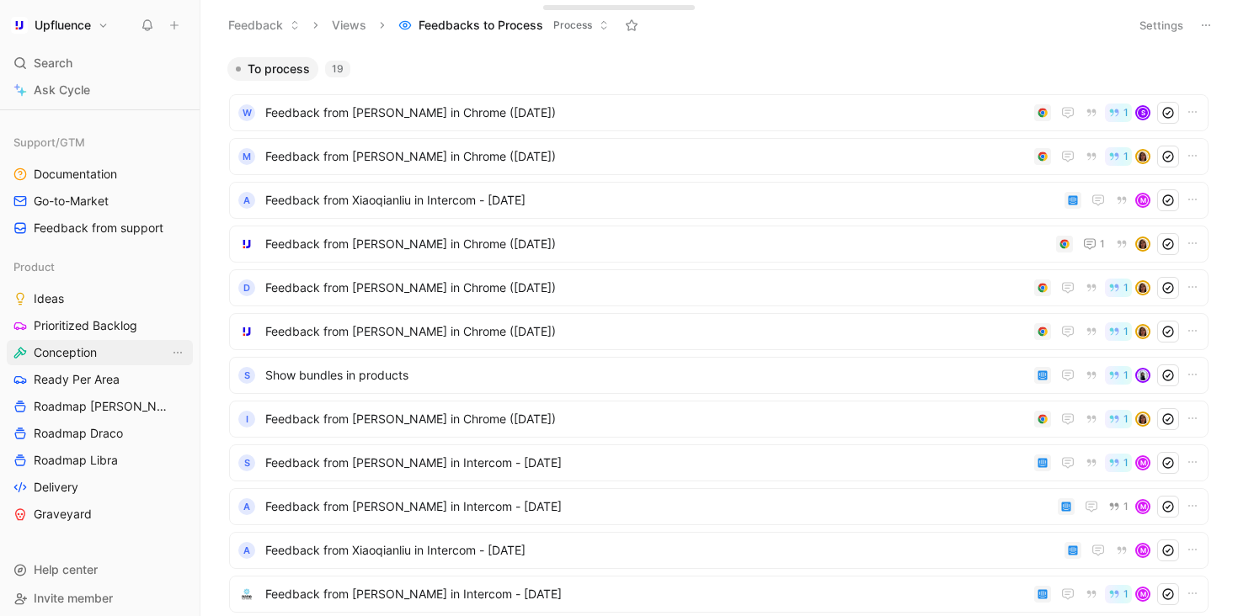
click at [83, 357] on span "Conception" at bounding box center [65, 352] width 63 height 17
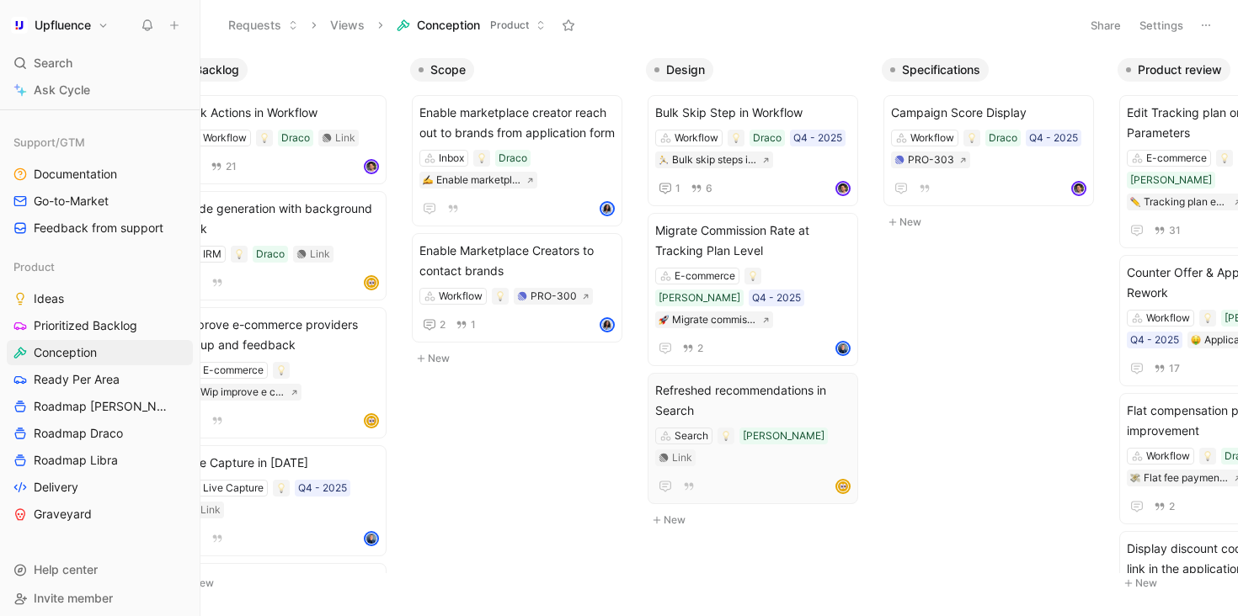
scroll to position [0, 51]
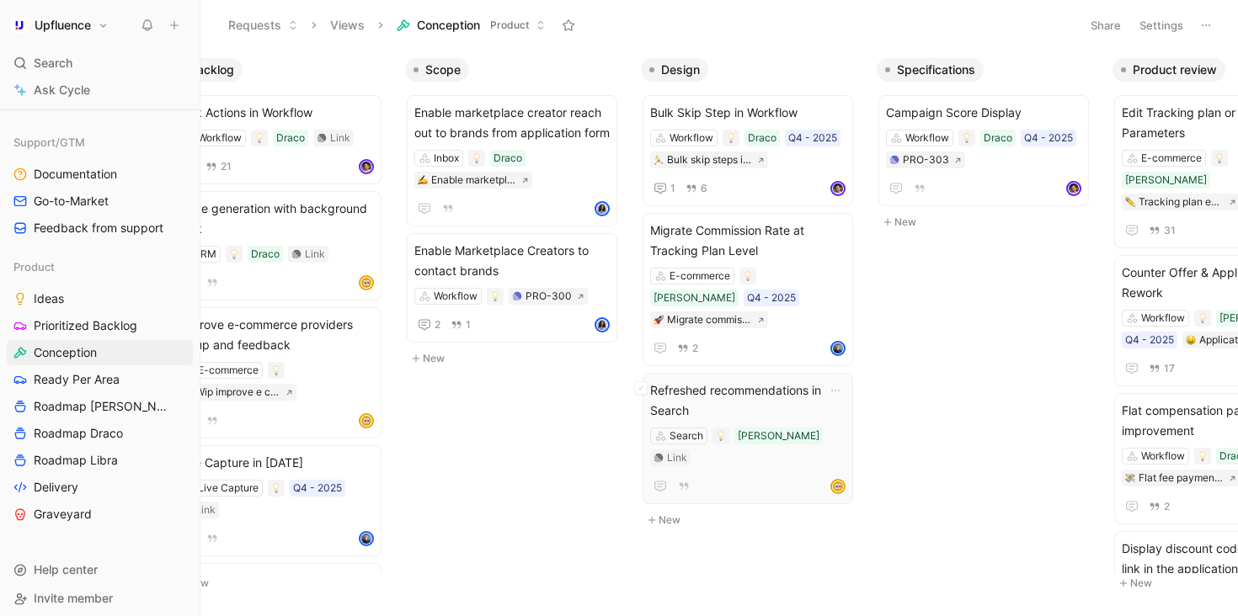
click at [778, 381] on span "Refreshed recommendations in Search" at bounding box center [747, 401] width 195 height 40
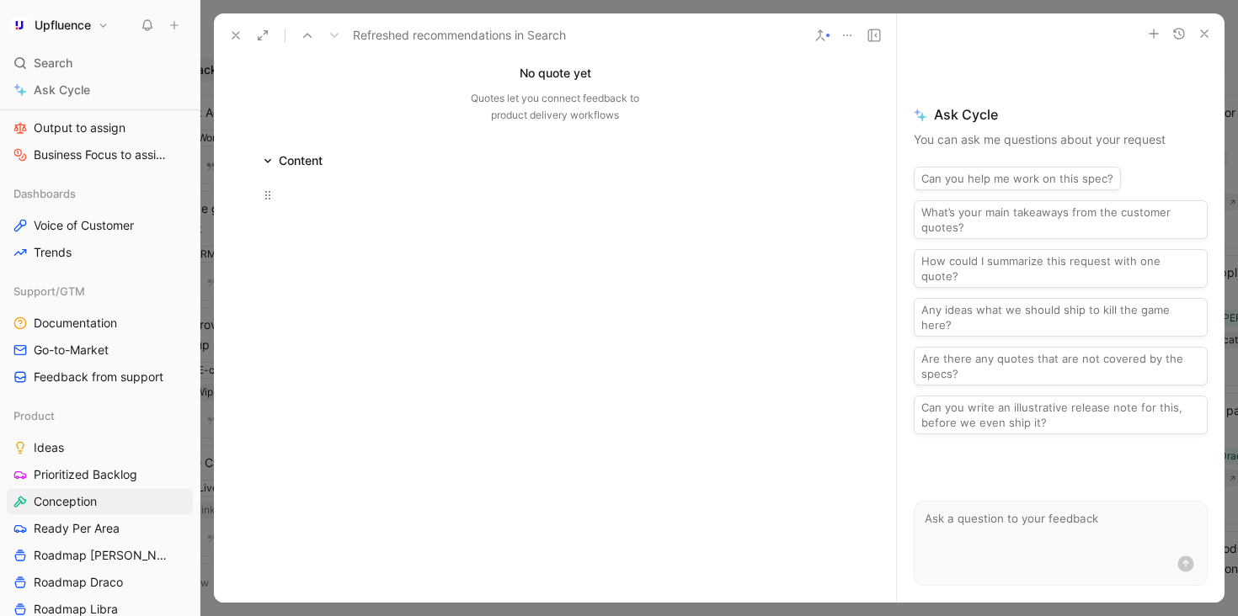
scroll to position [508, 0]
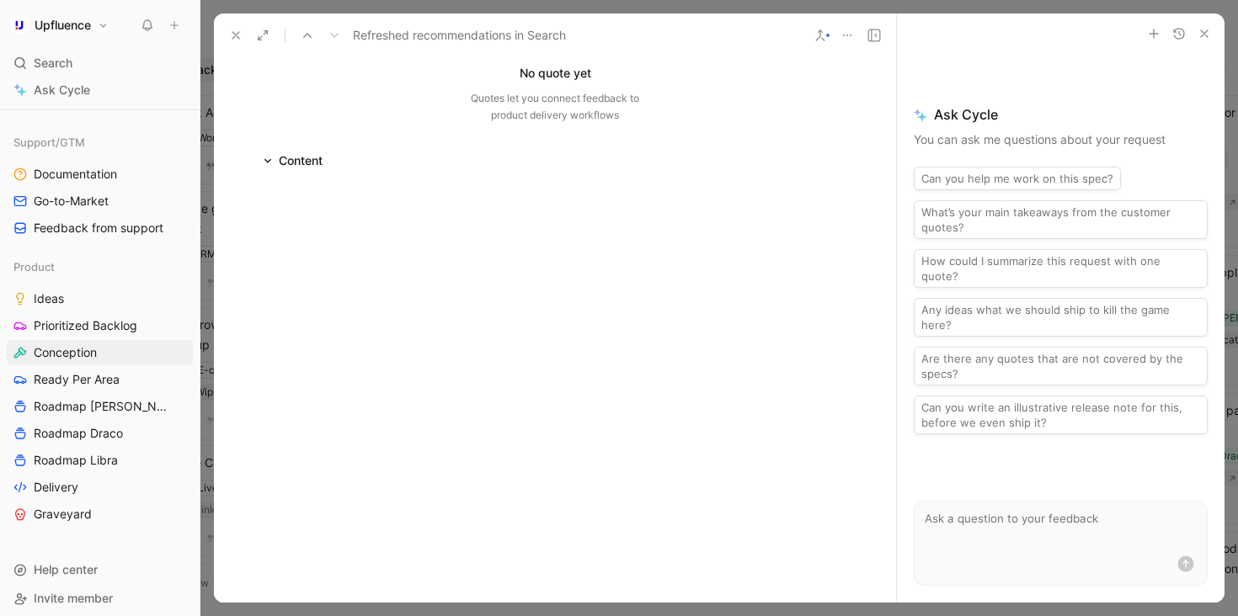
click at [226, 27] on button at bounding box center [236, 36] width 24 height 24
